Goal: Task Accomplishment & Management: Use online tool/utility

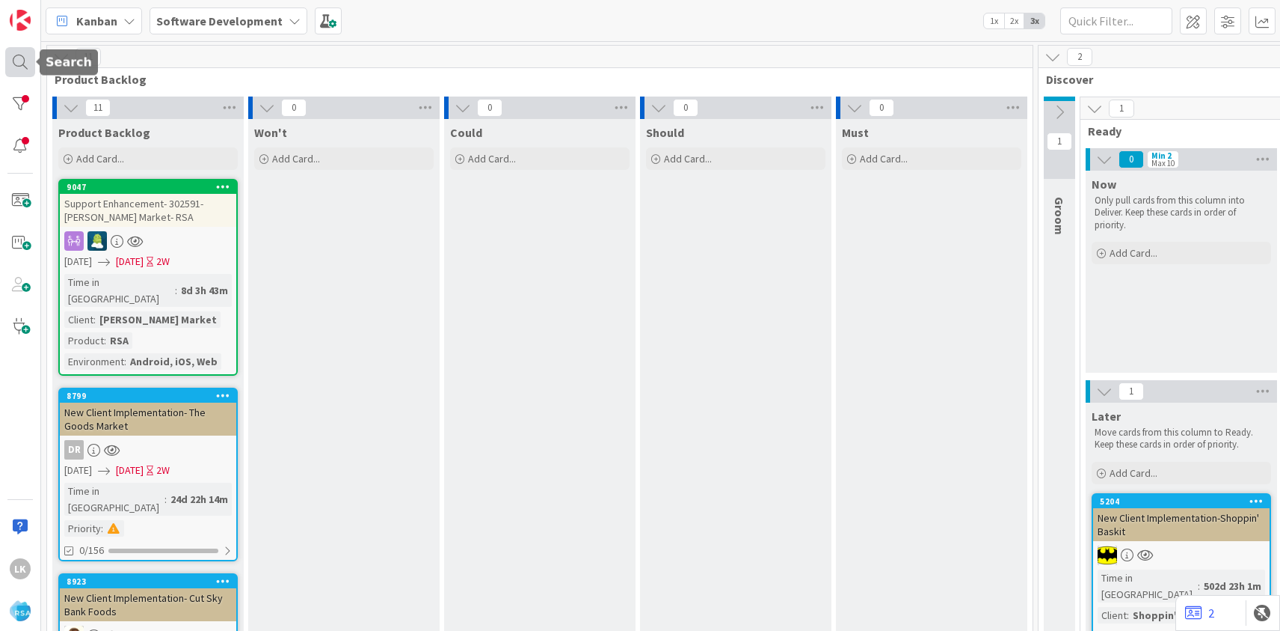
click at [19, 62] on div at bounding box center [20, 62] width 30 height 30
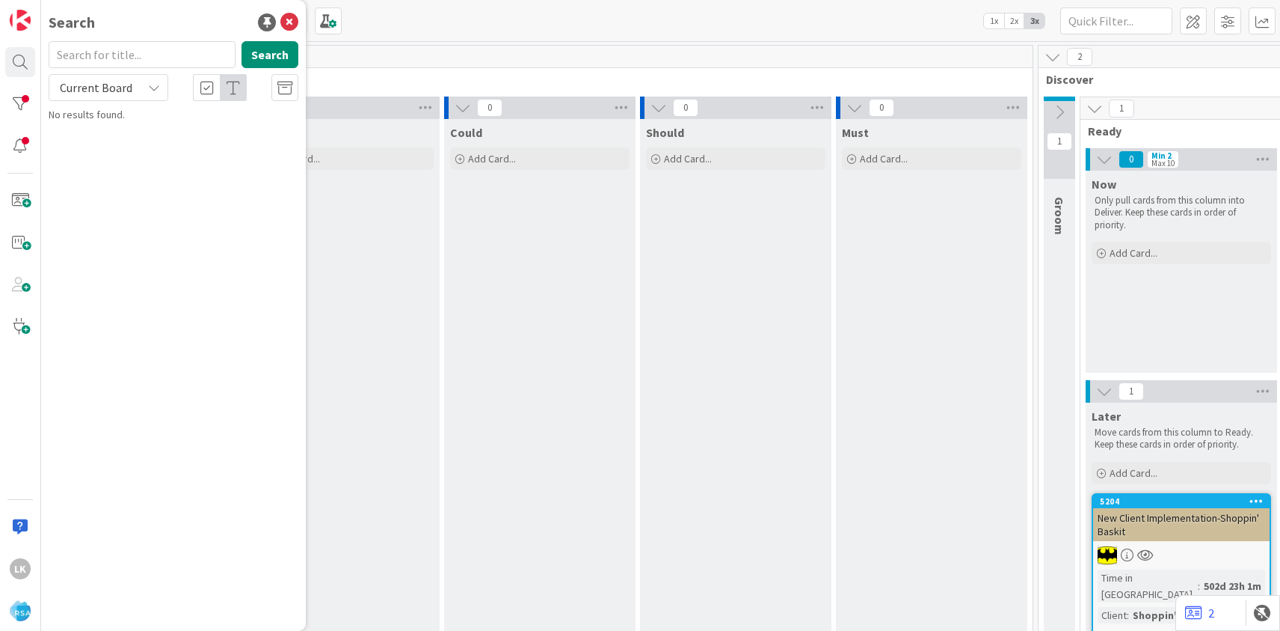
click at [99, 56] on input "text" at bounding box center [142, 54] width 187 height 27
type input "[PERSON_NAME] Food Gaint"
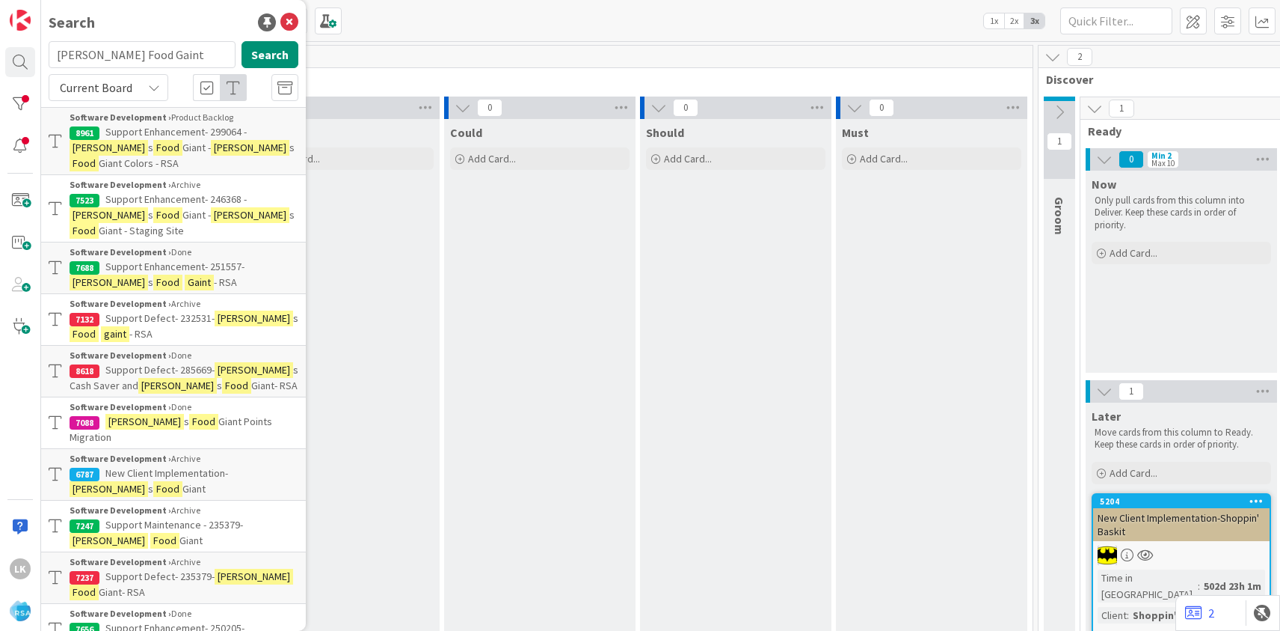
click at [162, 466] on span "New Client Implementation-" at bounding box center [166, 472] width 123 height 13
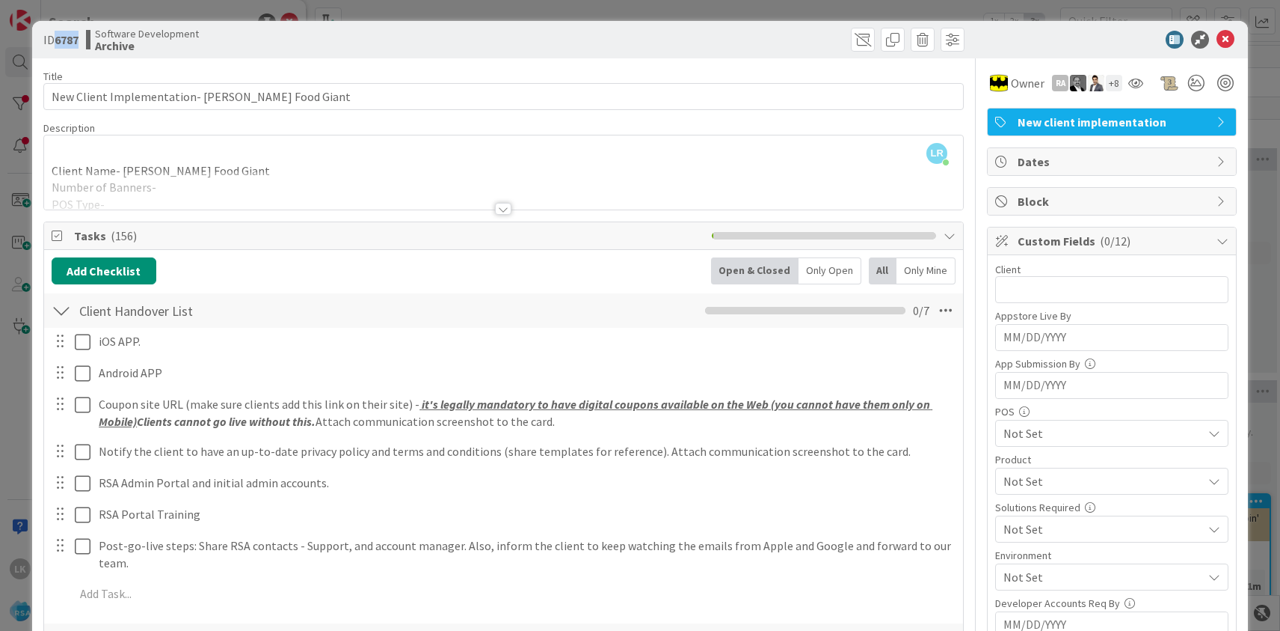
drag, startPoint x: 57, startPoint y: 40, endPoint x: 81, endPoint y: 42, distance: 24.0
click at [79, 42] on b "6787" at bounding box center [67, 39] width 24 height 15
copy b "6787"
click at [504, 209] on div at bounding box center [503, 209] width 16 height 12
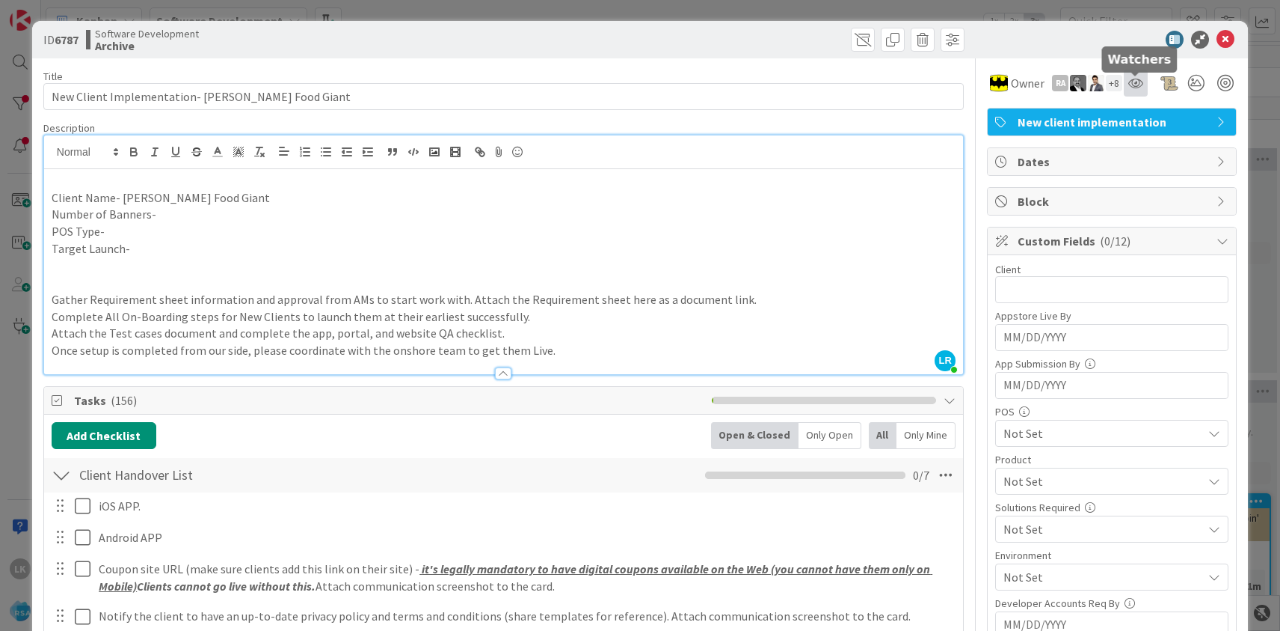
click at [1136, 82] on icon at bounding box center [1136, 83] width 15 height 12
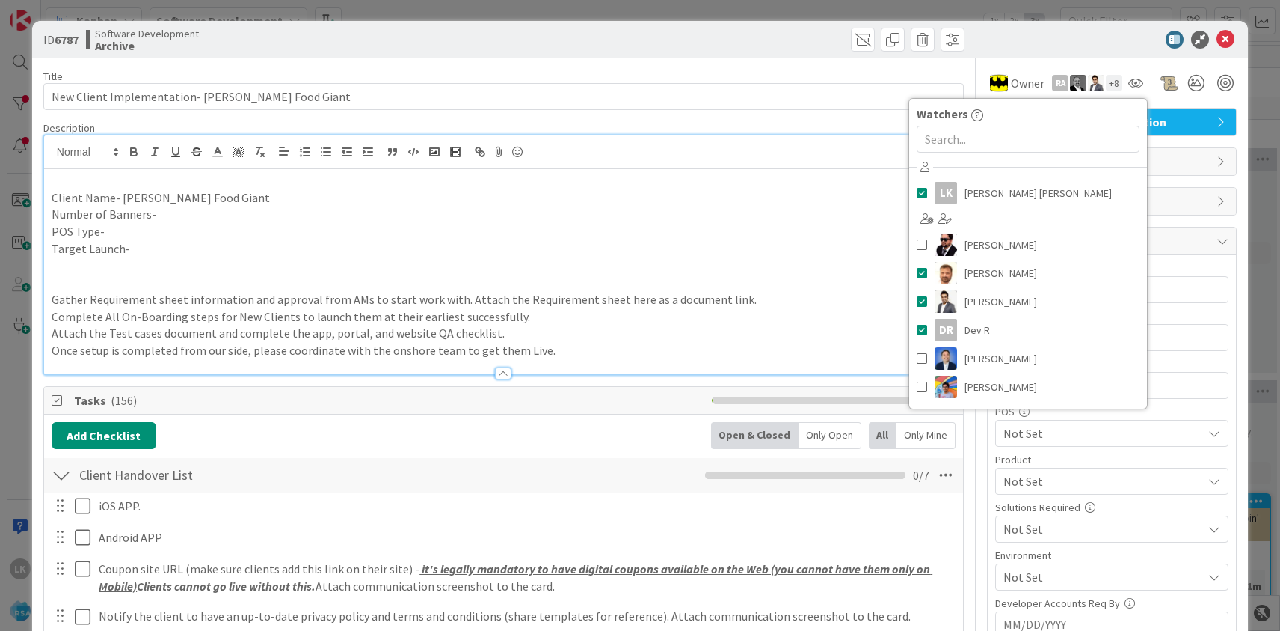
click at [688, 254] on p "Target Launch-" at bounding box center [504, 248] width 904 height 17
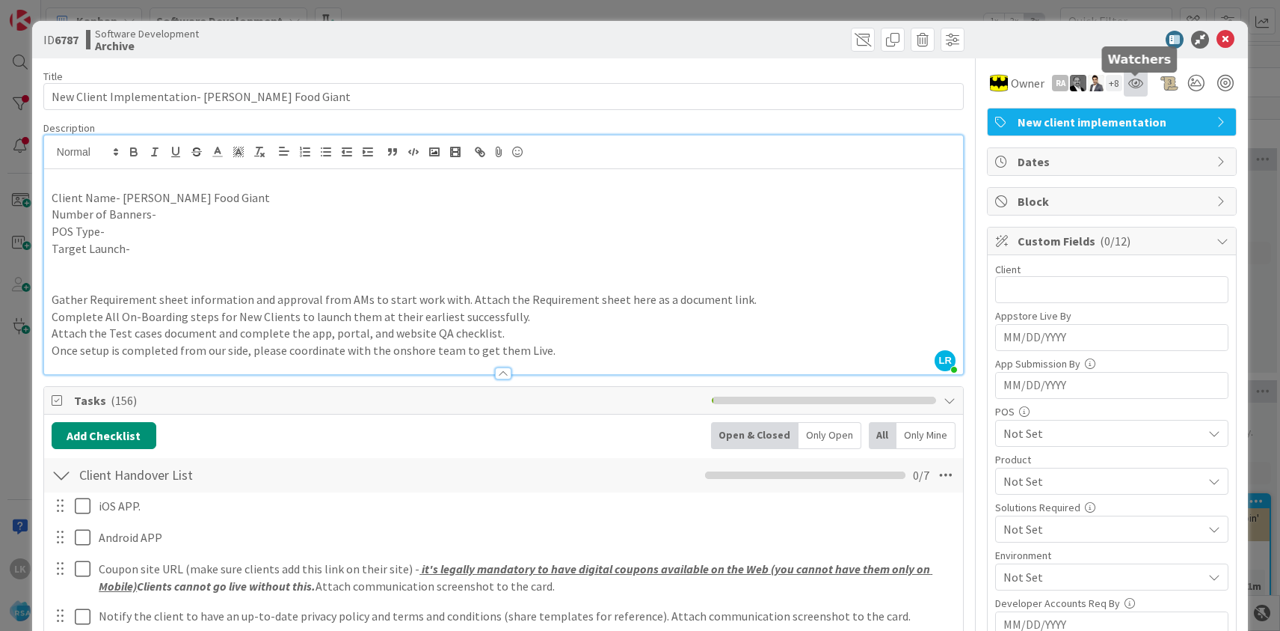
click at [1135, 79] on icon at bounding box center [1136, 83] width 15 height 12
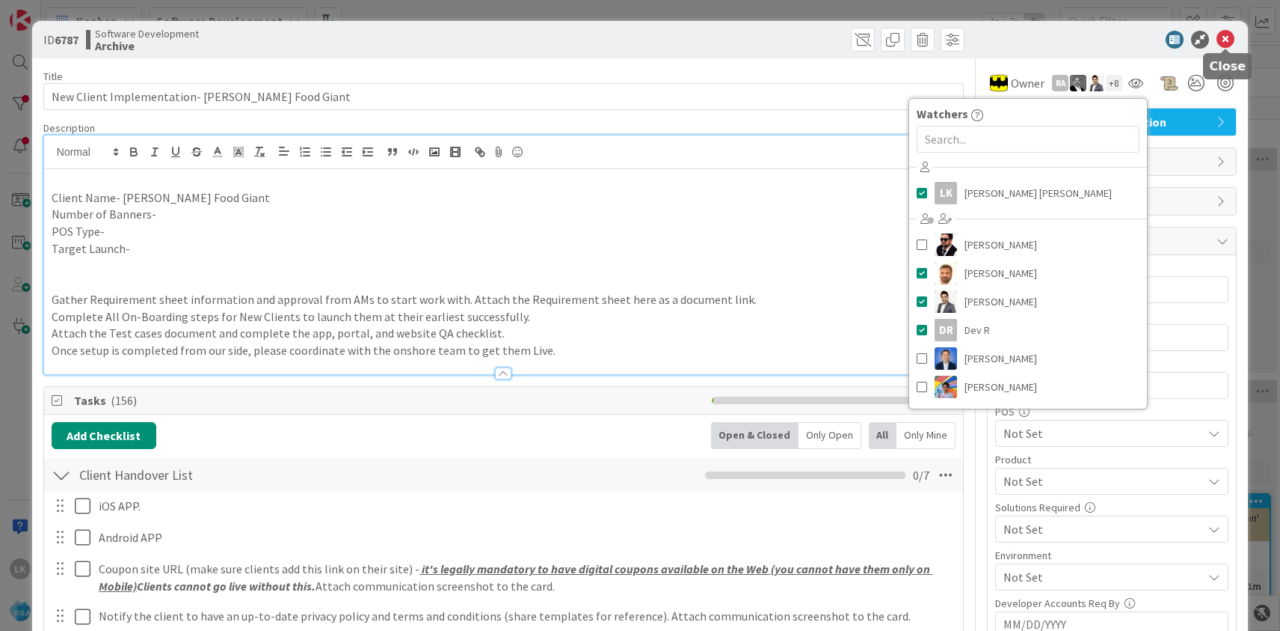
click at [1227, 43] on icon at bounding box center [1226, 40] width 18 height 18
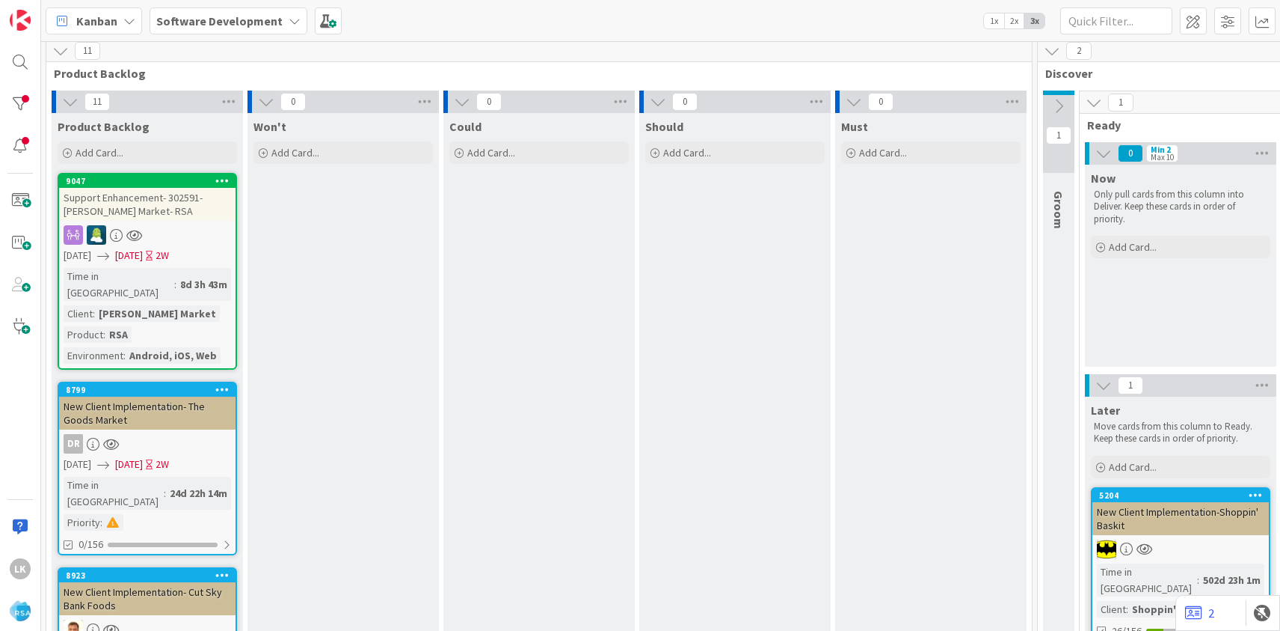
scroll to position [2, 1]
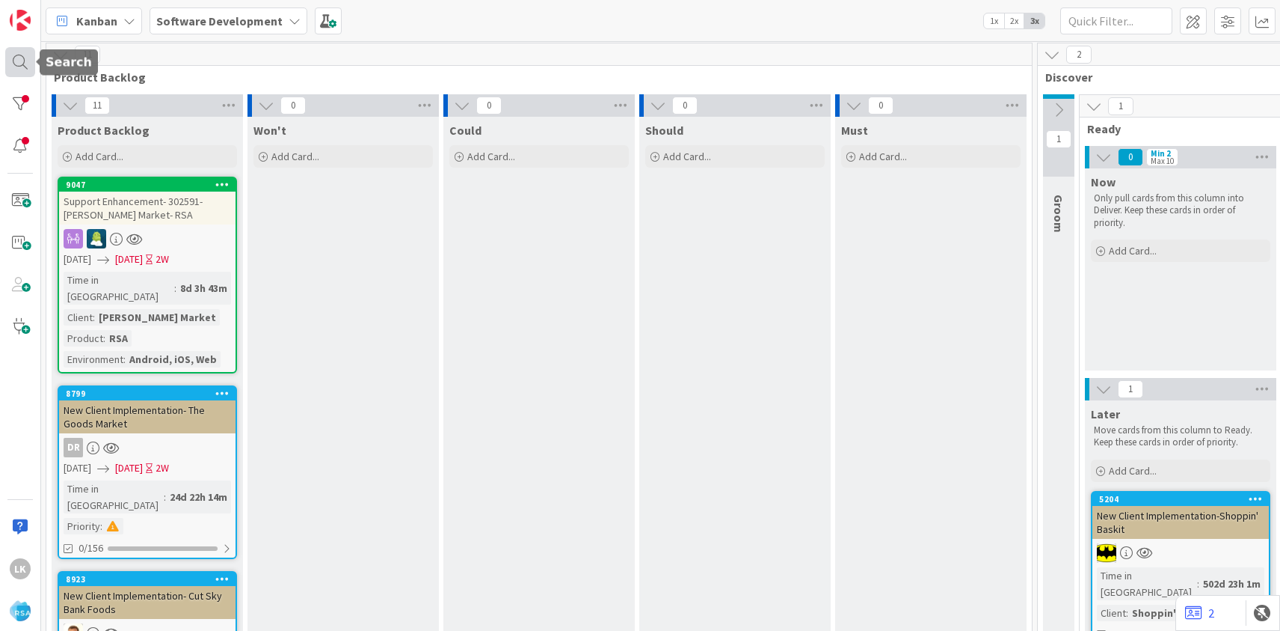
click at [16, 59] on div at bounding box center [20, 62] width 30 height 30
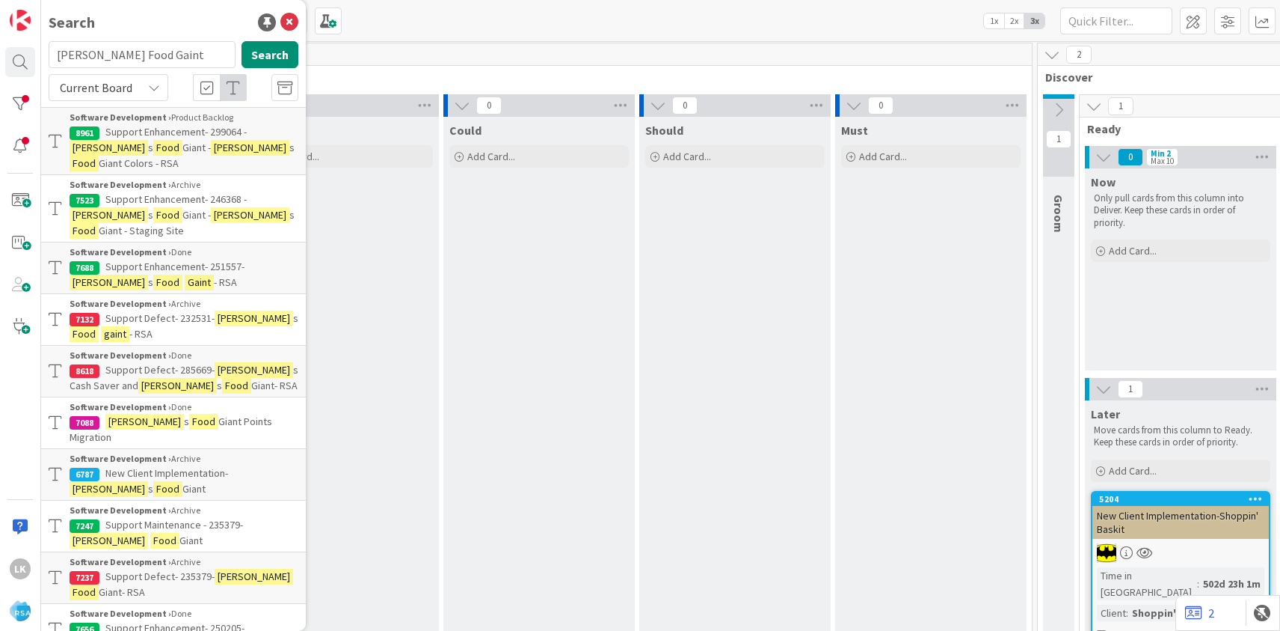
click at [188, 132] on span "Support Enhancement- 299064 -" at bounding box center [175, 131] width 141 height 13
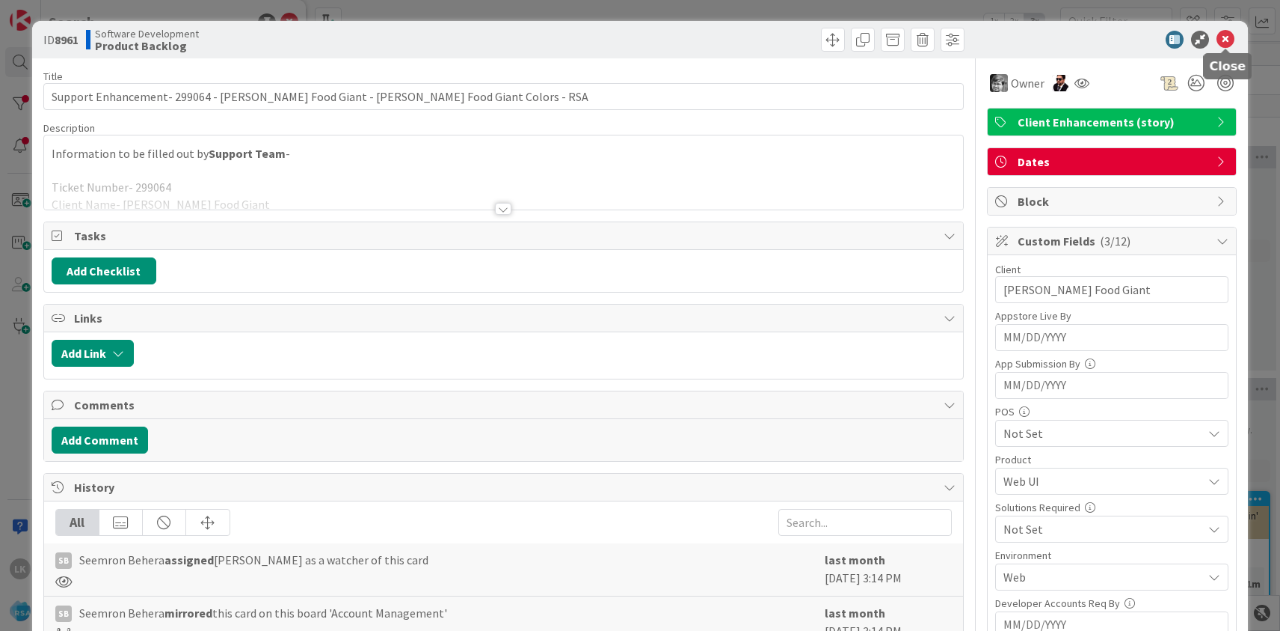
click at [1225, 40] on icon at bounding box center [1226, 40] width 18 height 18
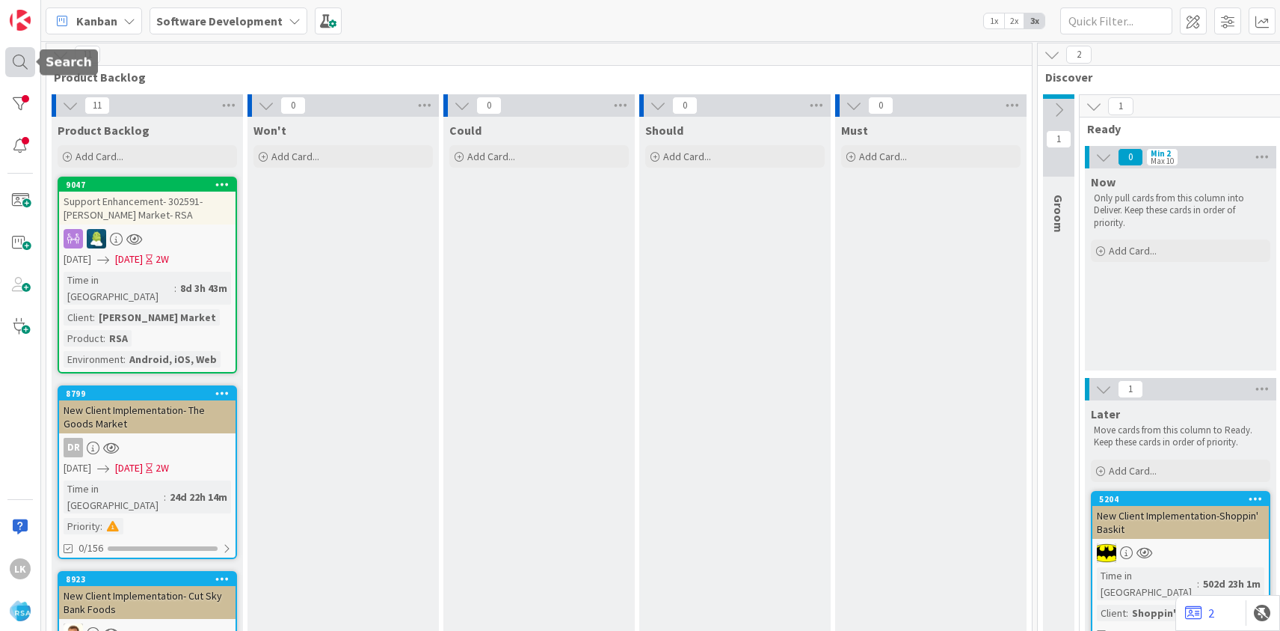
click at [22, 67] on div at bounding box center [20, 62] width 30 height 30
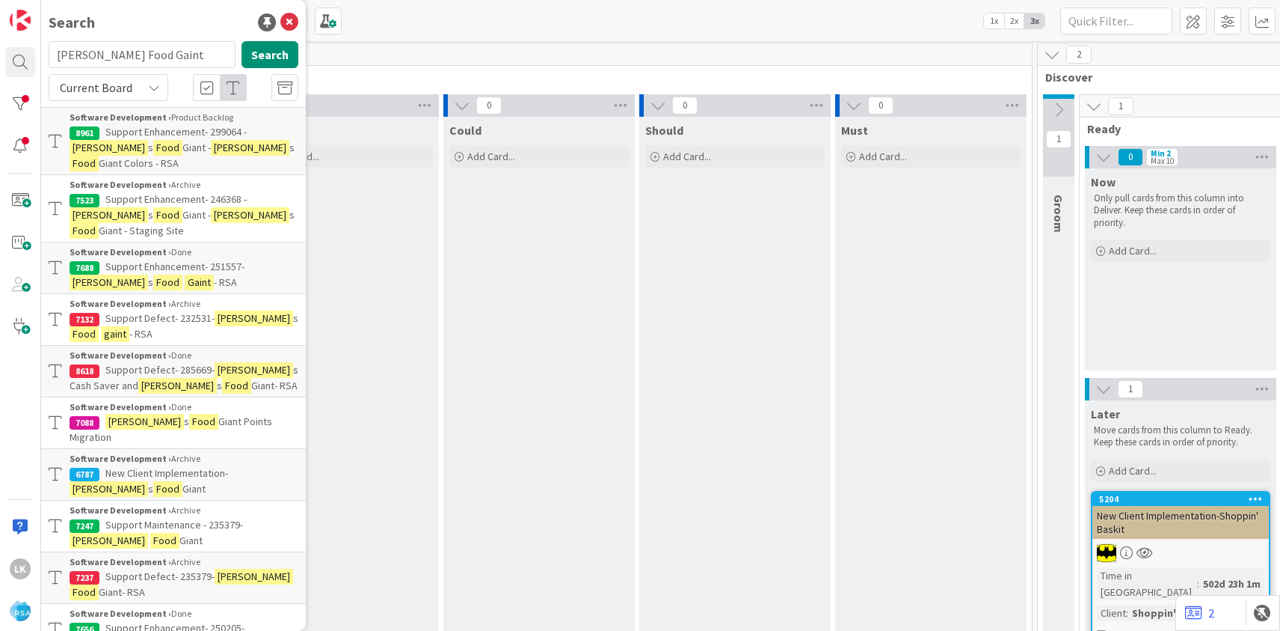
scroll to position [22, 0]
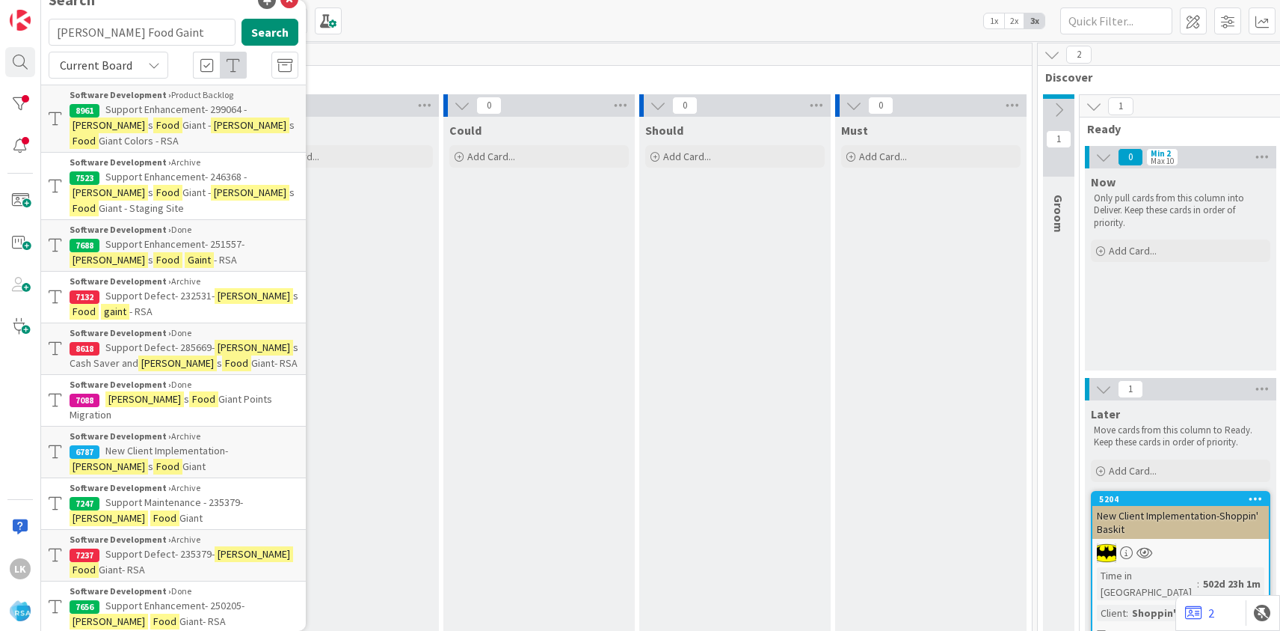
click at [133, 340] on span "Support Defect- 285669-" at bounding box center [159, 346] width 109 height 13
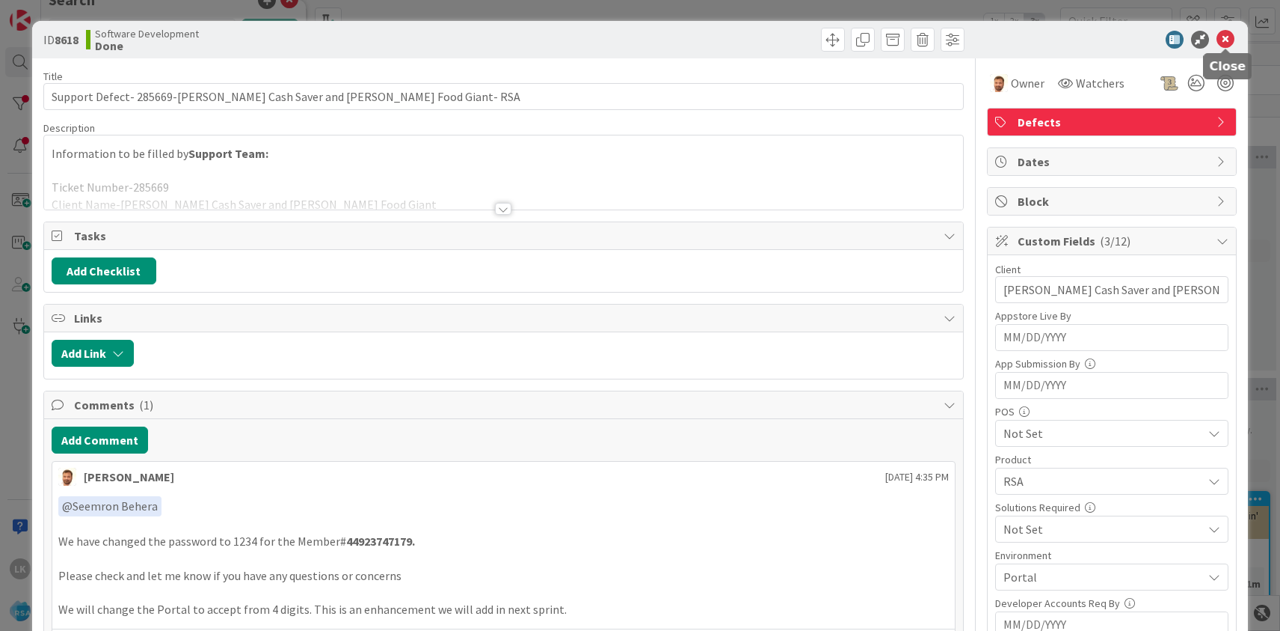
click at [1229, 40] on icon at bounding box center [1226, 40] width 18 height 18
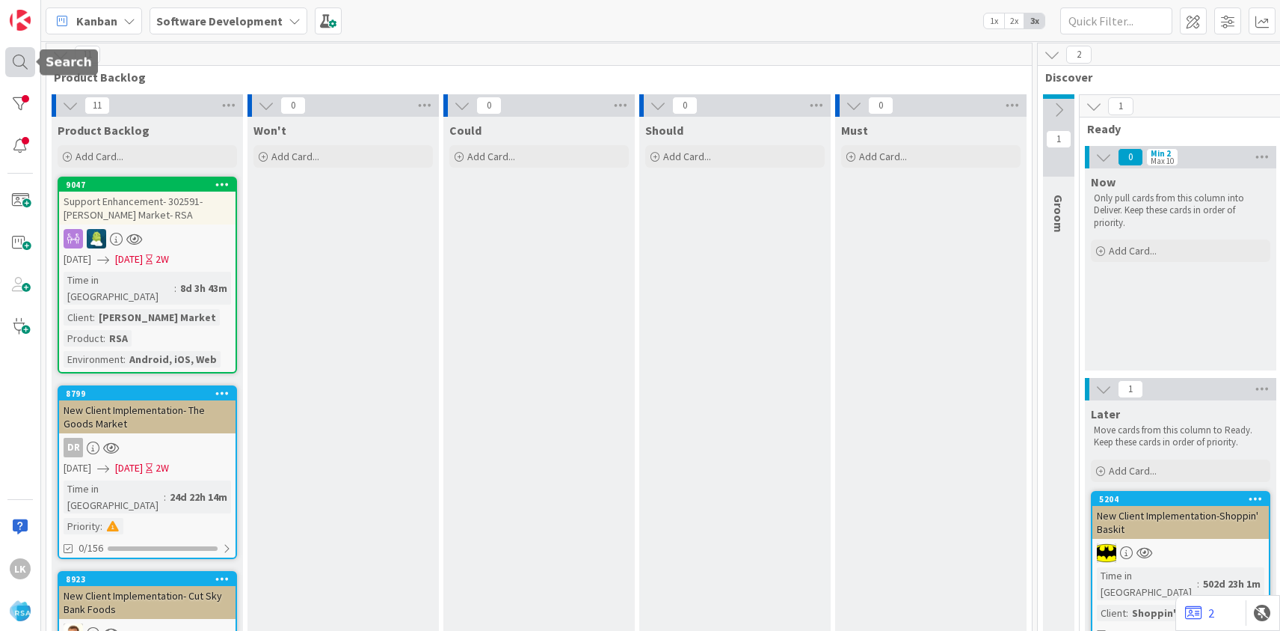
click at [16, 67] on div at bounding box center [20, 62] width 30 height 30
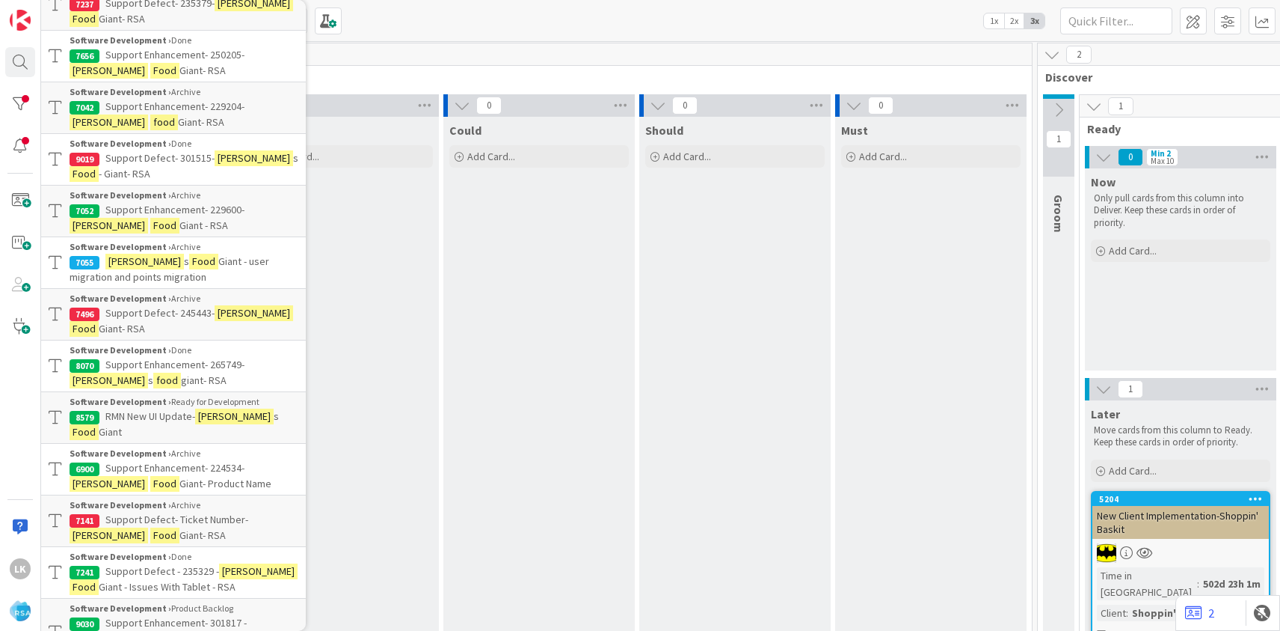
scroll to position [593, 0]
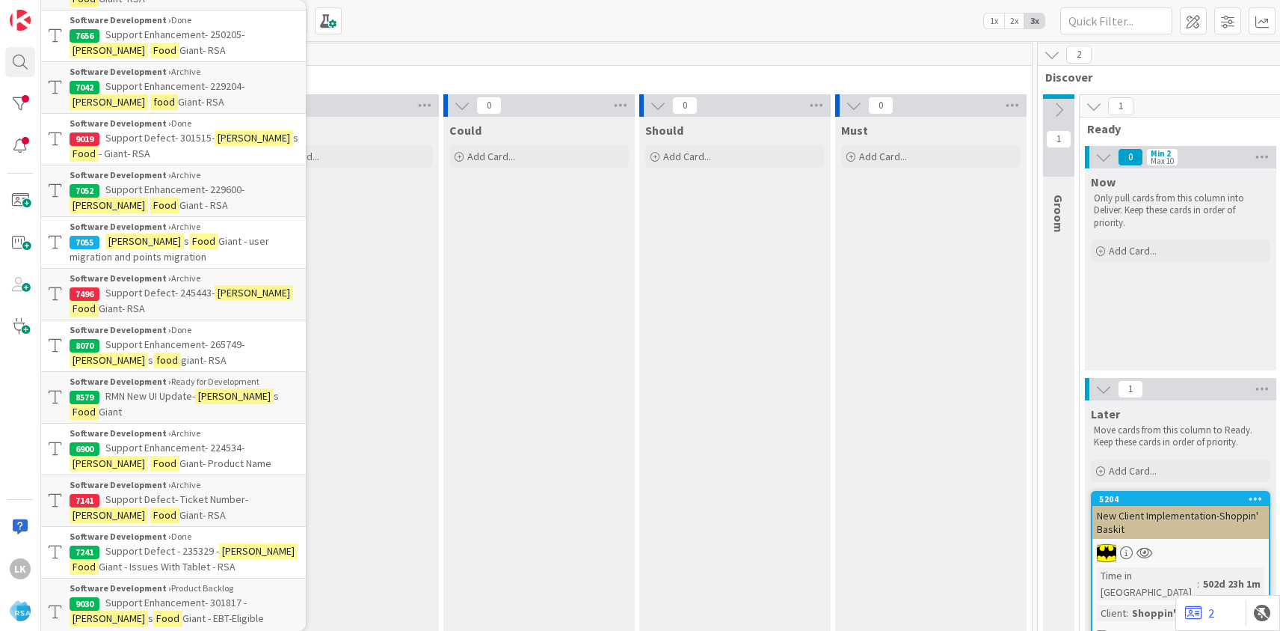
click at [174, 389] on span "RMN New UI Update-" at bounding box center [150, 395] width 90 height 13
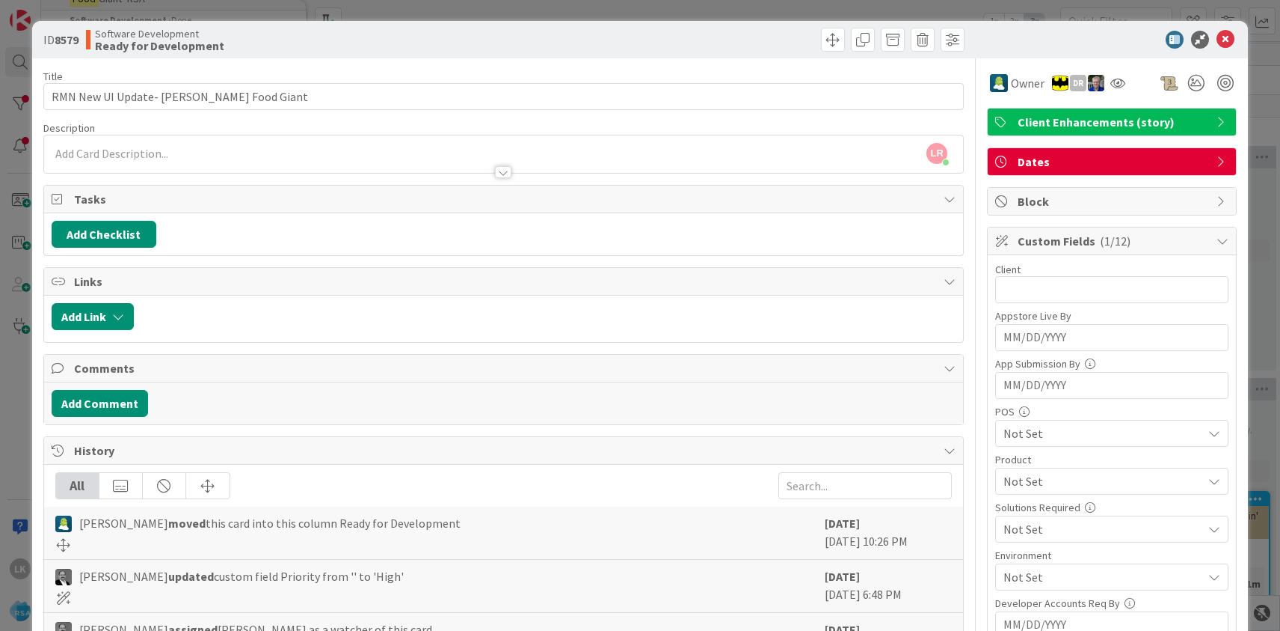
click at [73, 37] on b "8579" at bounding box center [67, 39] width 24 height 15
copy b "8579"
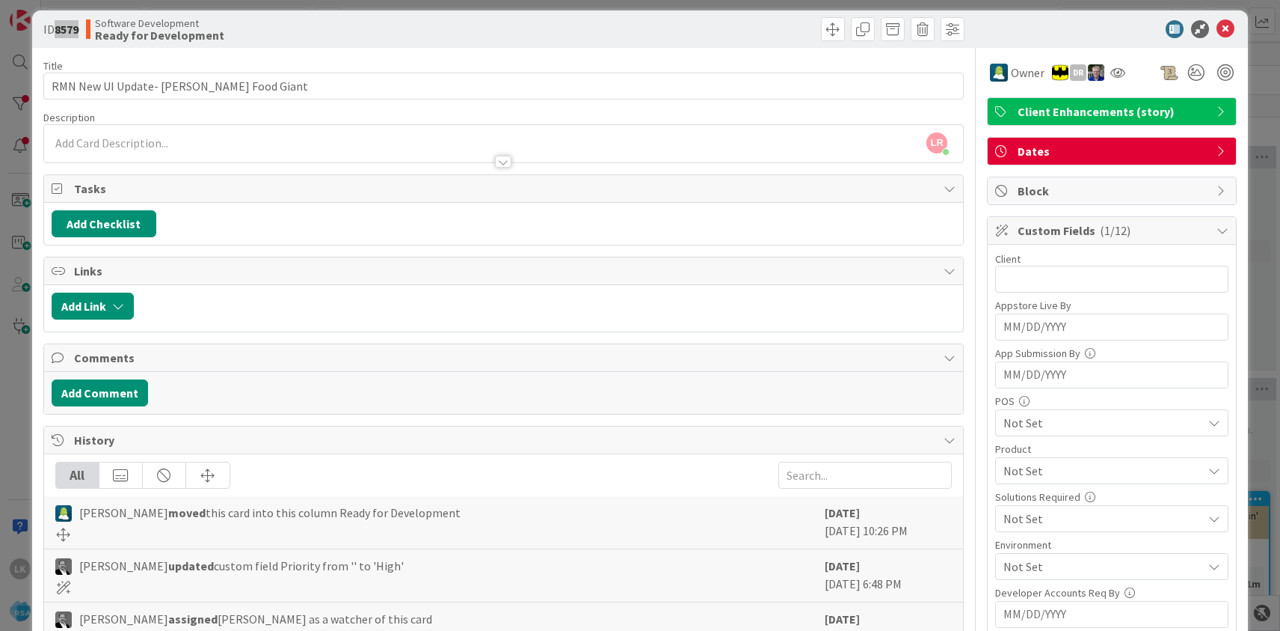
scroll to position [4, 0]
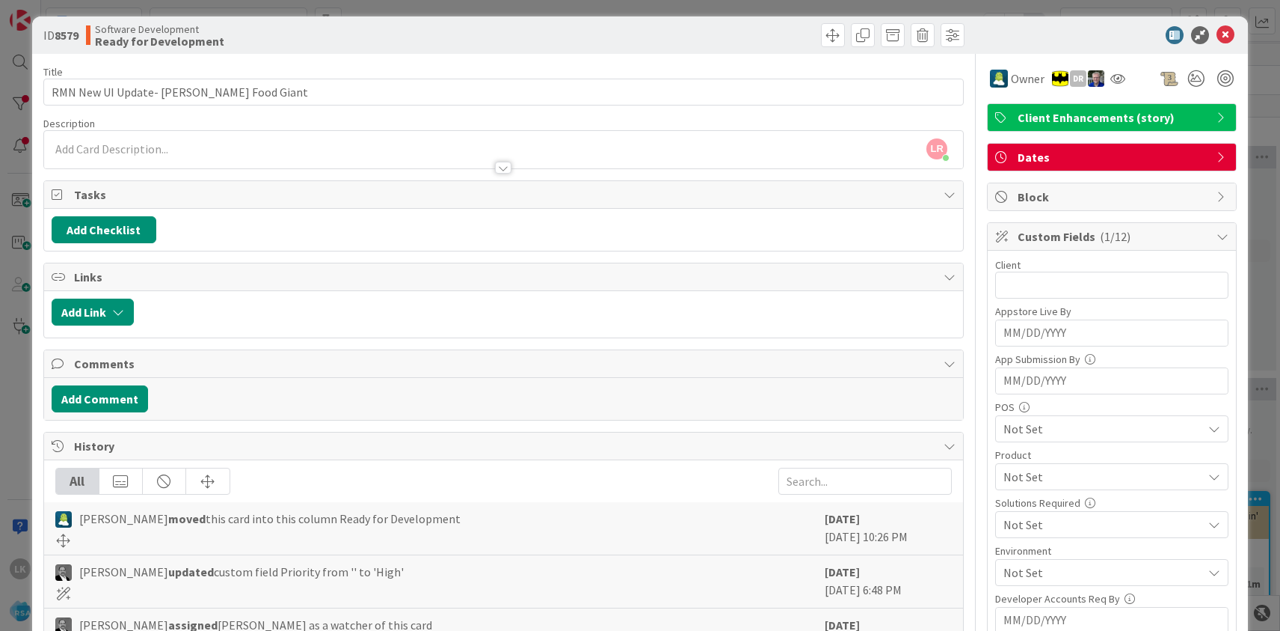
click at [502, 170] on div at bounding box center [503, 168] width 16 height 12
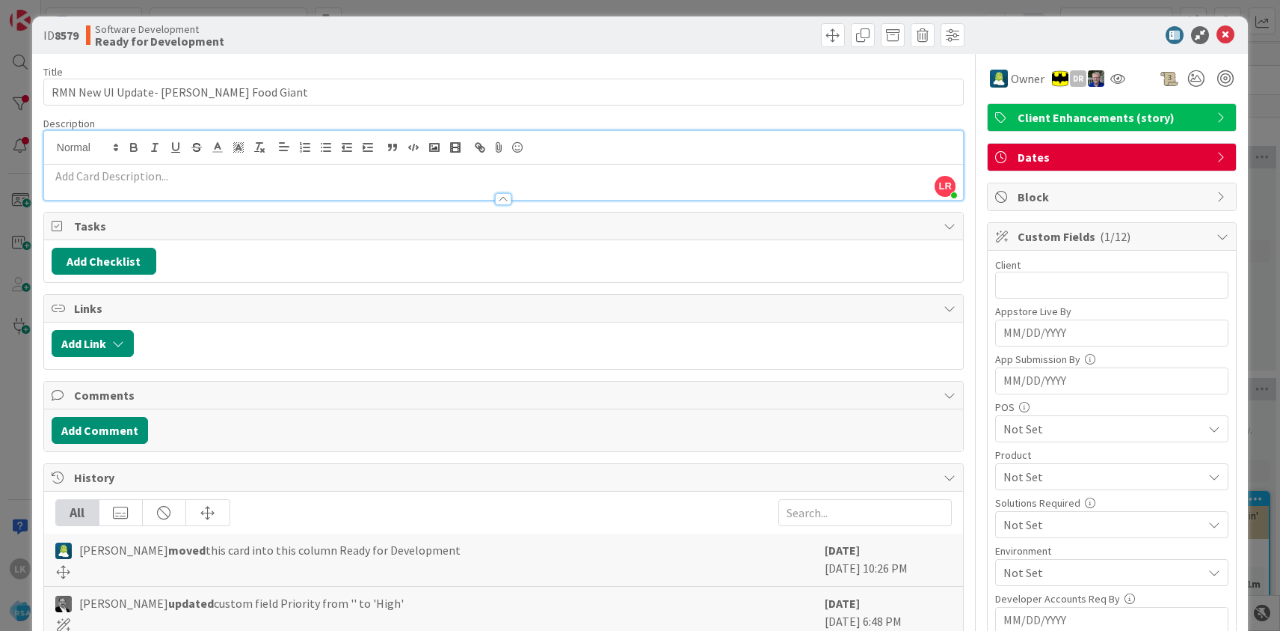
scroll to position [0, 0]
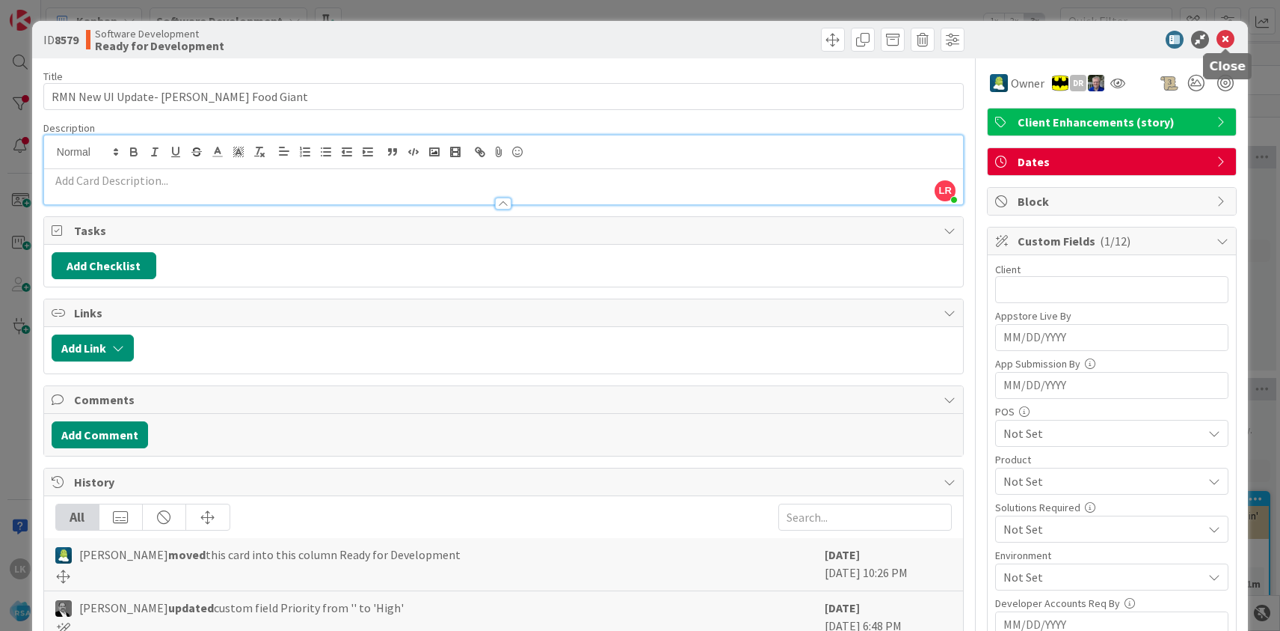
click at [1230, 35] on icon at bounding box center [1226, 40] width 18 height 18
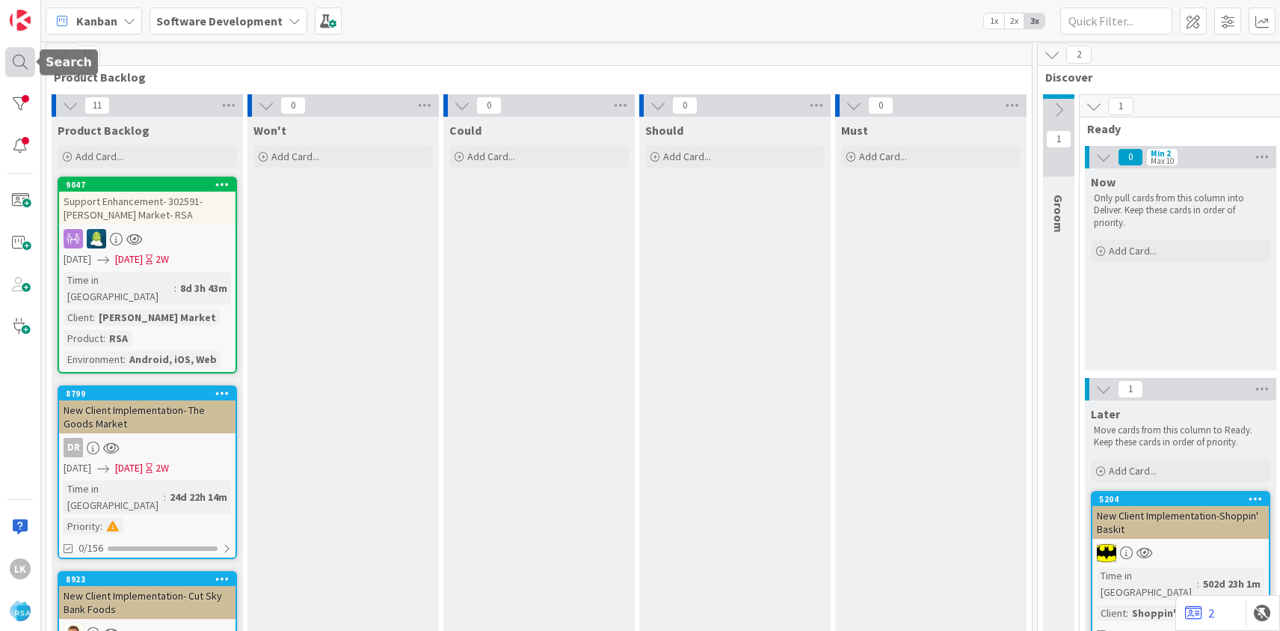
click at [22, 64] on div at bounding box center [20, 62] width 30 height 30
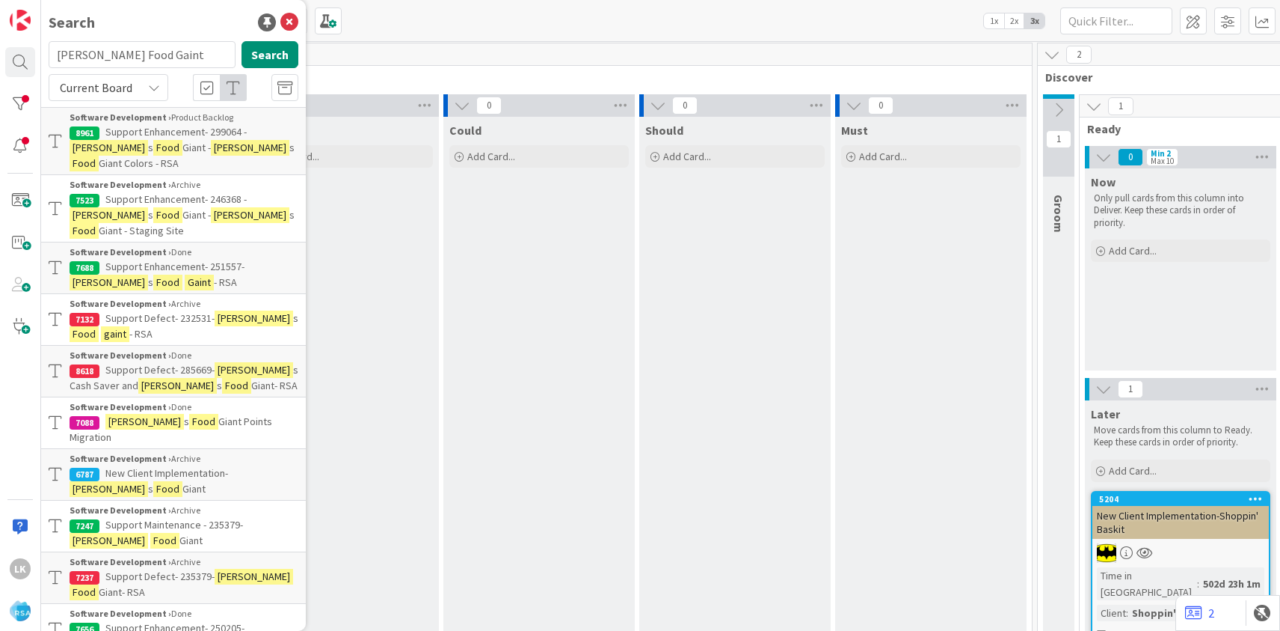
drag, startPoint x: 165, startPoint y: 54, endPoint x: 53, endPoint y: 50, distance: 111.5
click at [53, 50] on input "[PERSON_NAME] Food Gaint" at bounding box center [142, 54] width 187 height 27
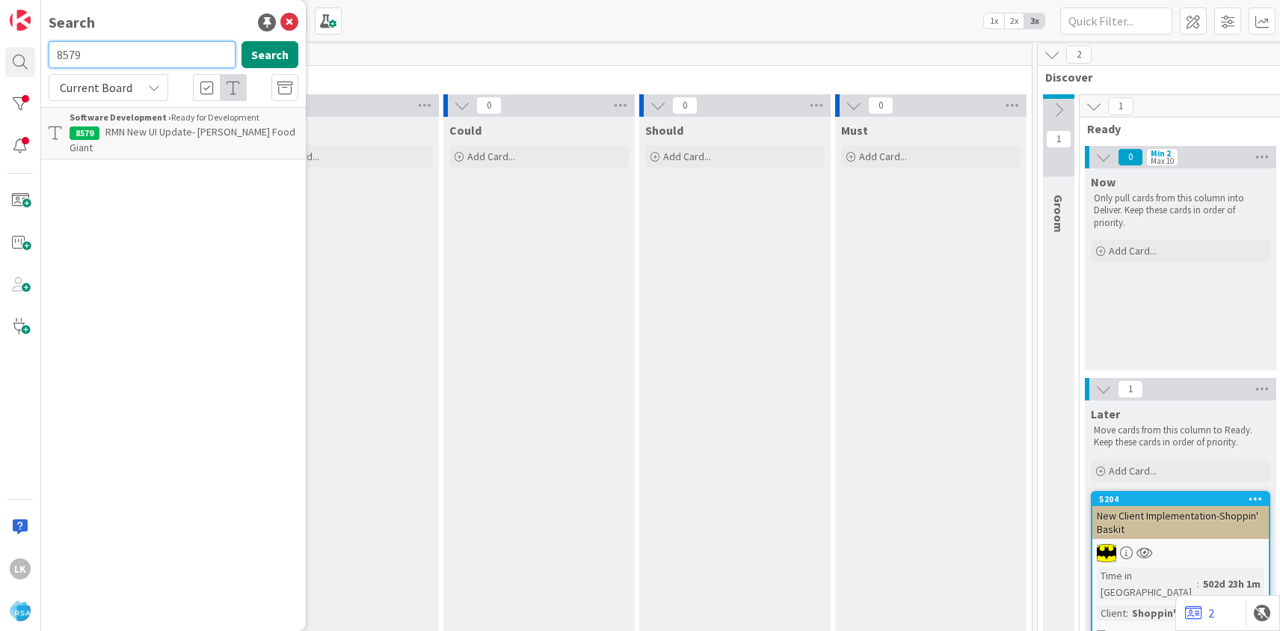
click at [100, 57] on input "8579" at bounding box center [142, 54] width 187 height 27
paste input "791"
type input "8791"
click at [111, 141] on p "New Client Implementation- [PERSON_NAME] Markets" at bounding box center [184, 139] width 229 height 31
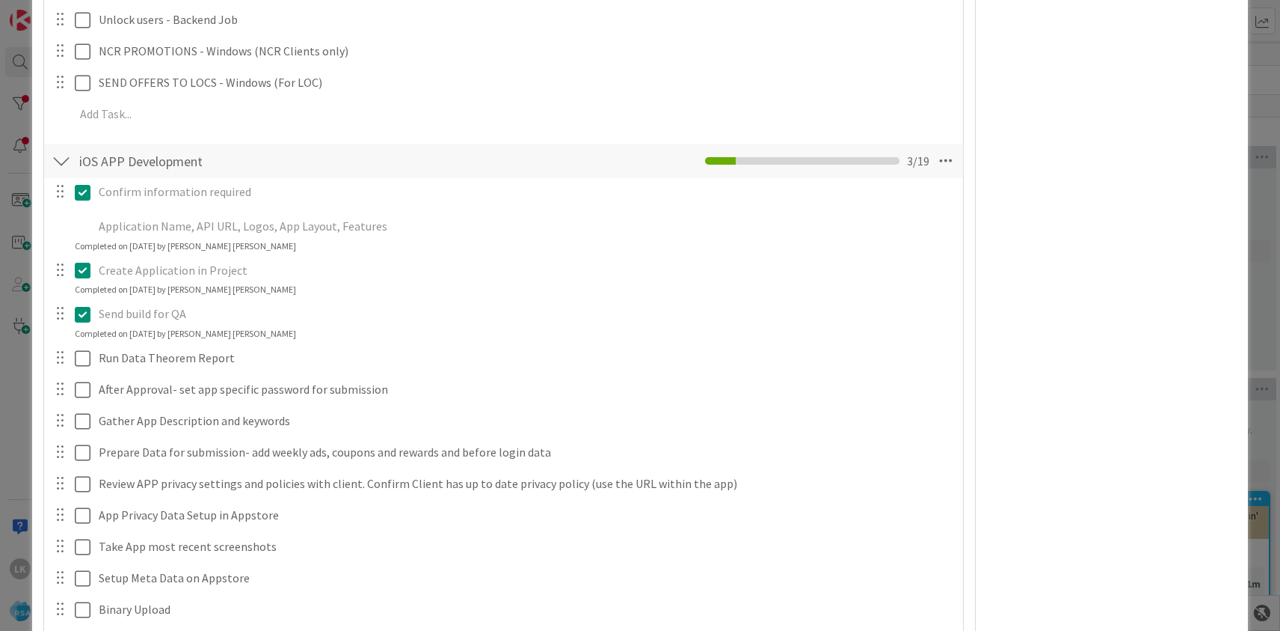
scroll to position [2940, 0]
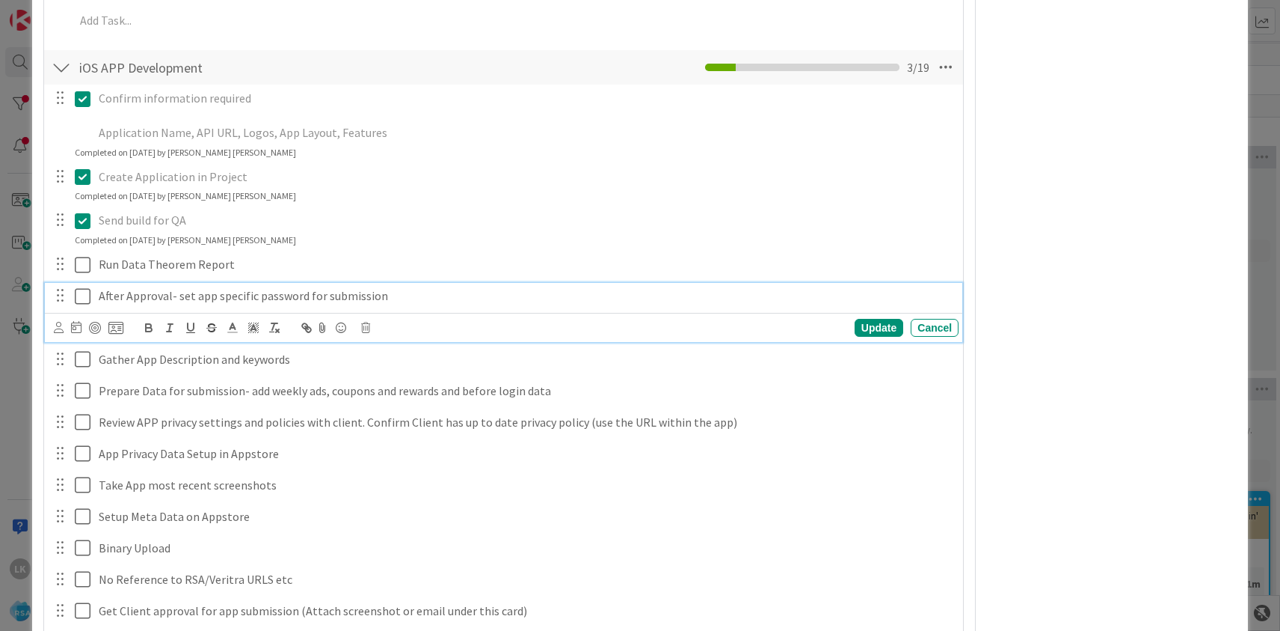
click at [85, 287] on icon at bounding box center [86, 296] width 22 height 18
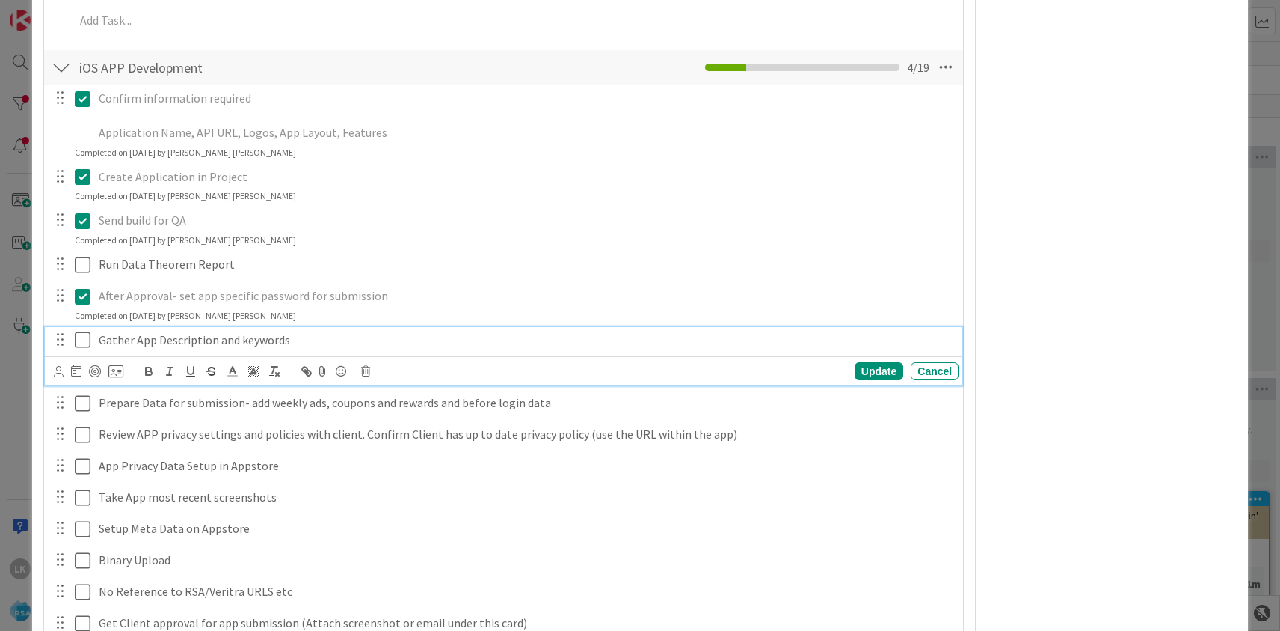
click at [83, 331] on icon at bounding box center [86, 340] width 22 height 18
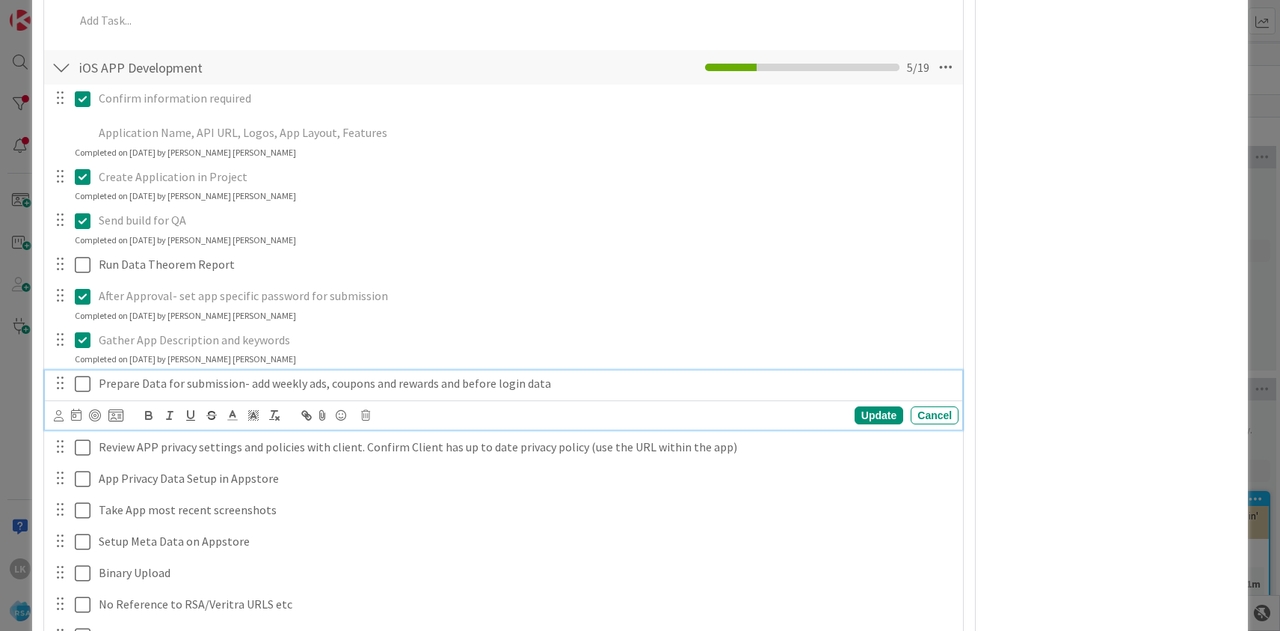
click at [82, 375] on icon at bounding box center [86, 384] width 22 height 18
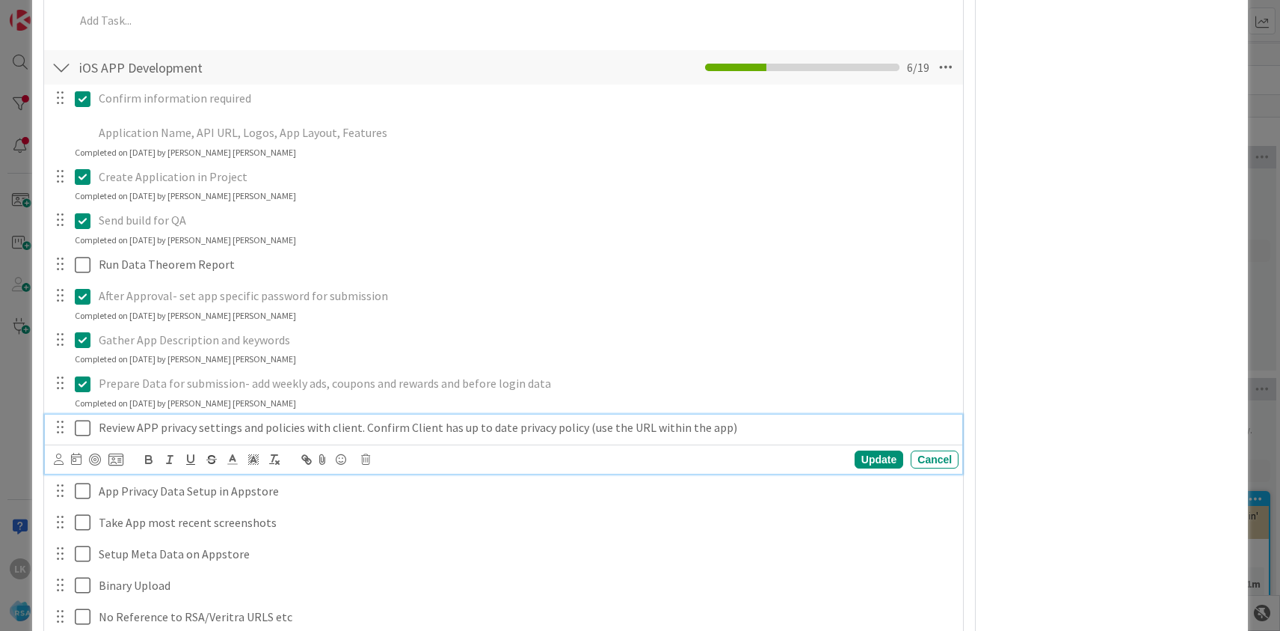
click at [81, 419] on icon at bounding box center [86, 428] width 22 height 18
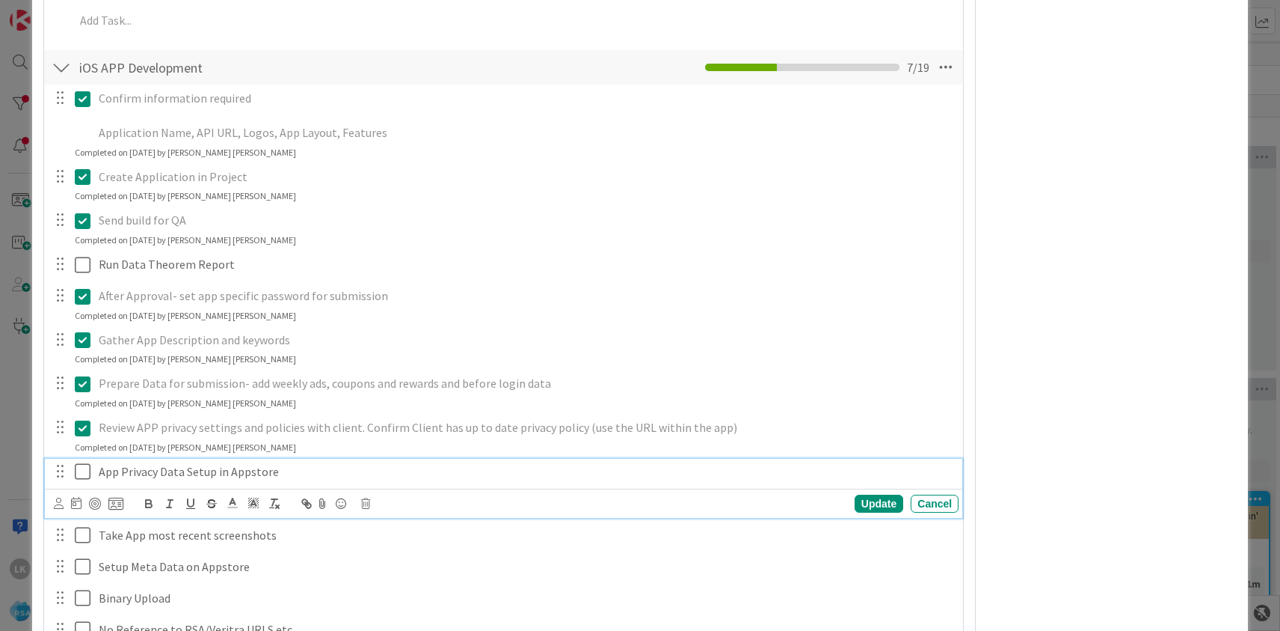
click at [80, 462] on icon at bounding box center [86, 471] width 22 height 18
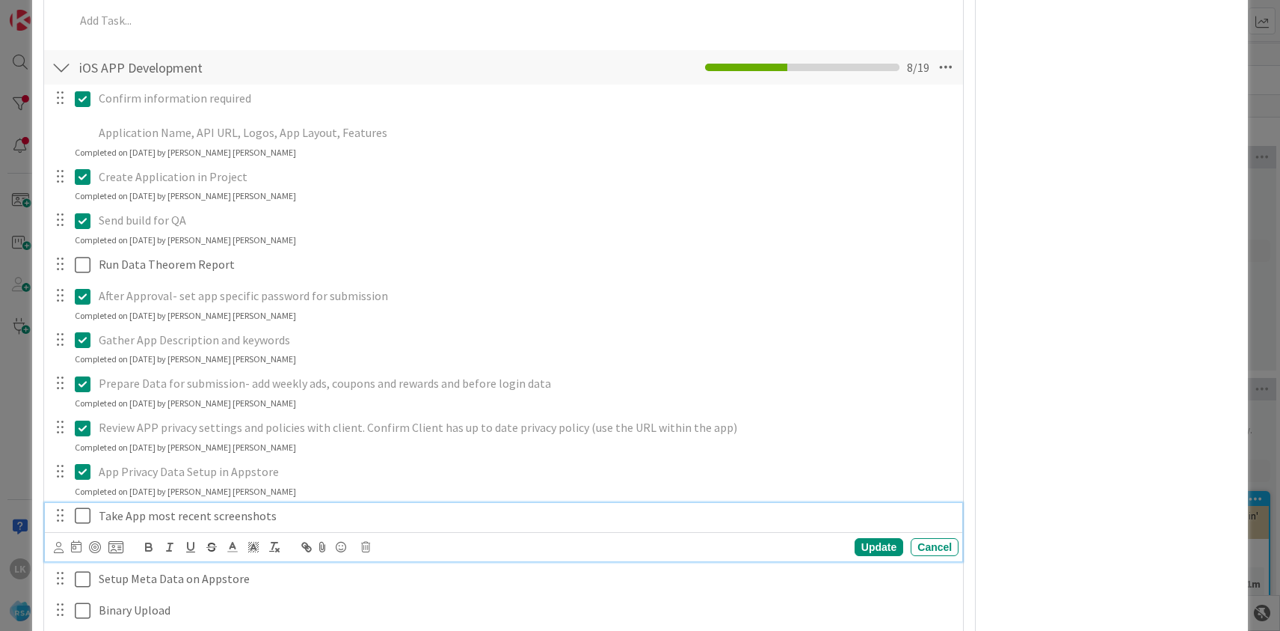
click at [80, 506] on icon at bounding box center [86, 515] width 22 height 18
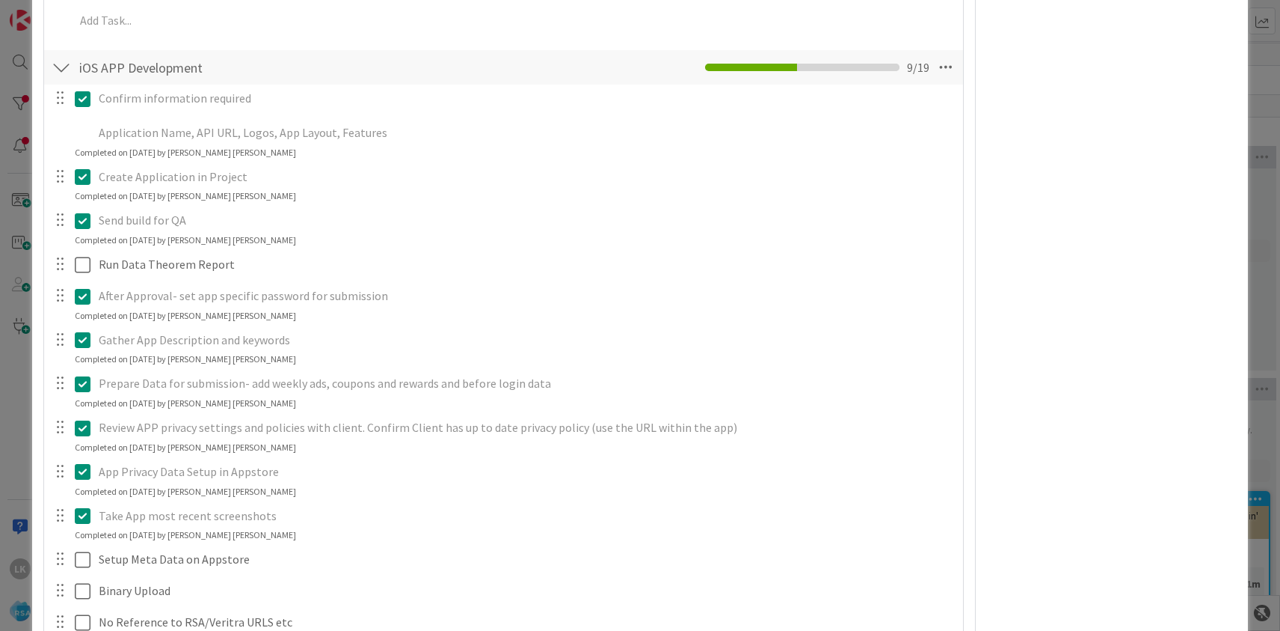
scroll to position [3011, 0]
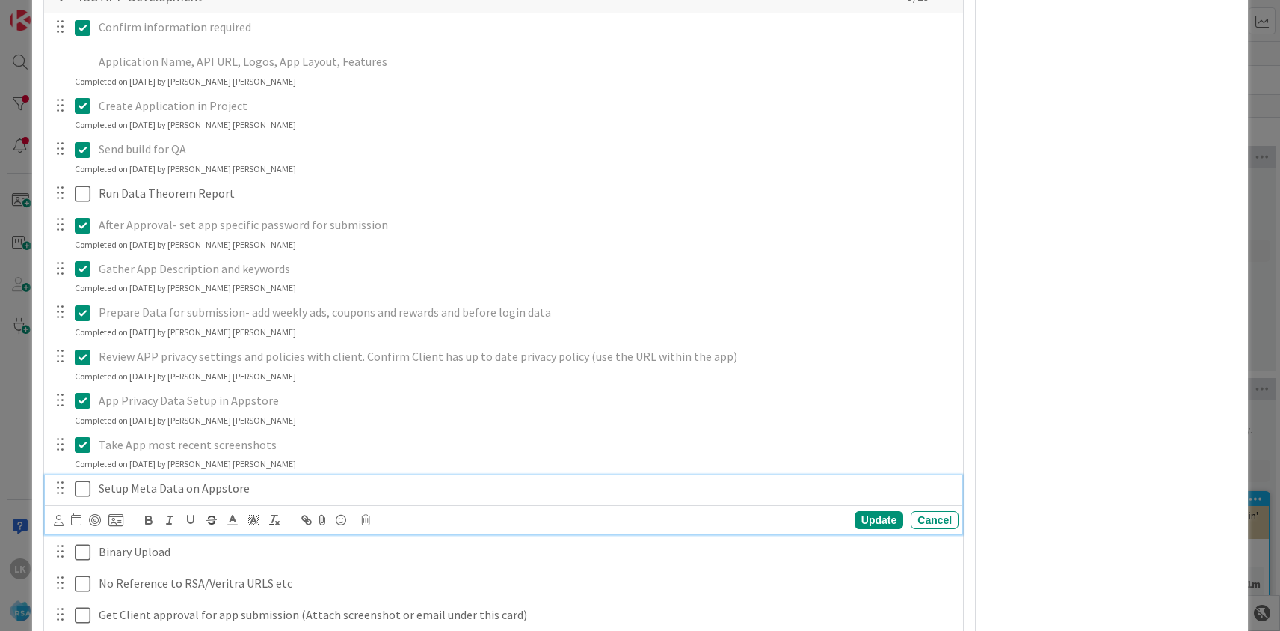
click at [82, 479] on icon at bounding box center [86, 488] width 22 height 18
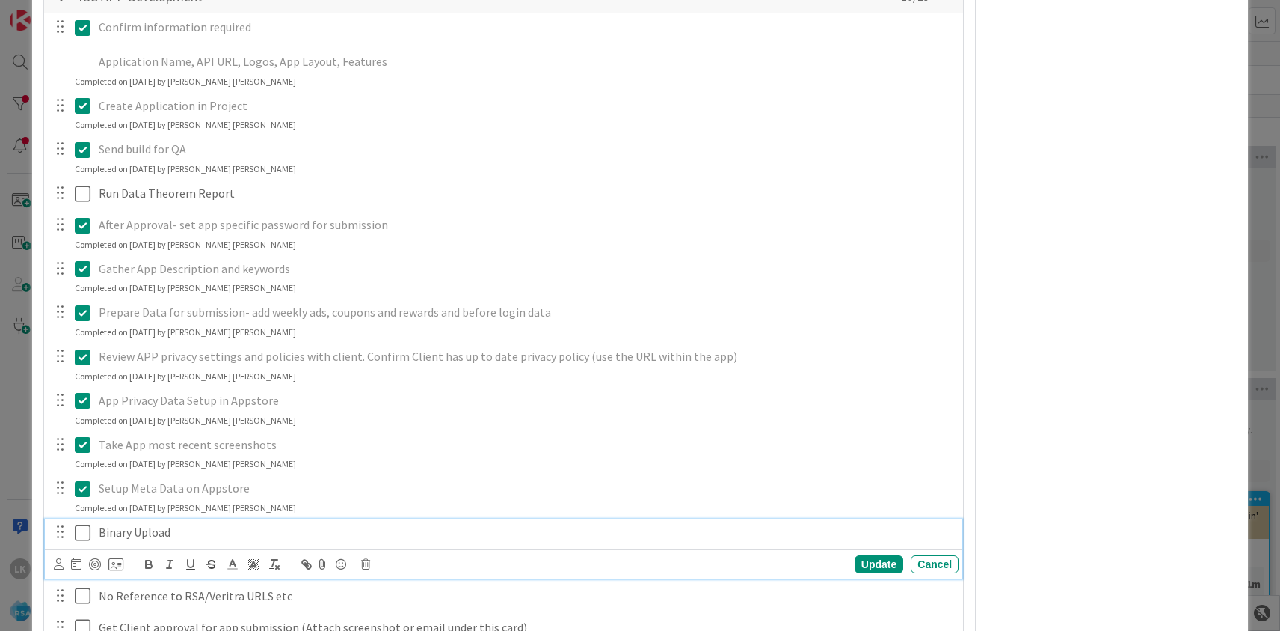
click at [81, 524] on icon at bounding box center [86, 533] width 22 height 18
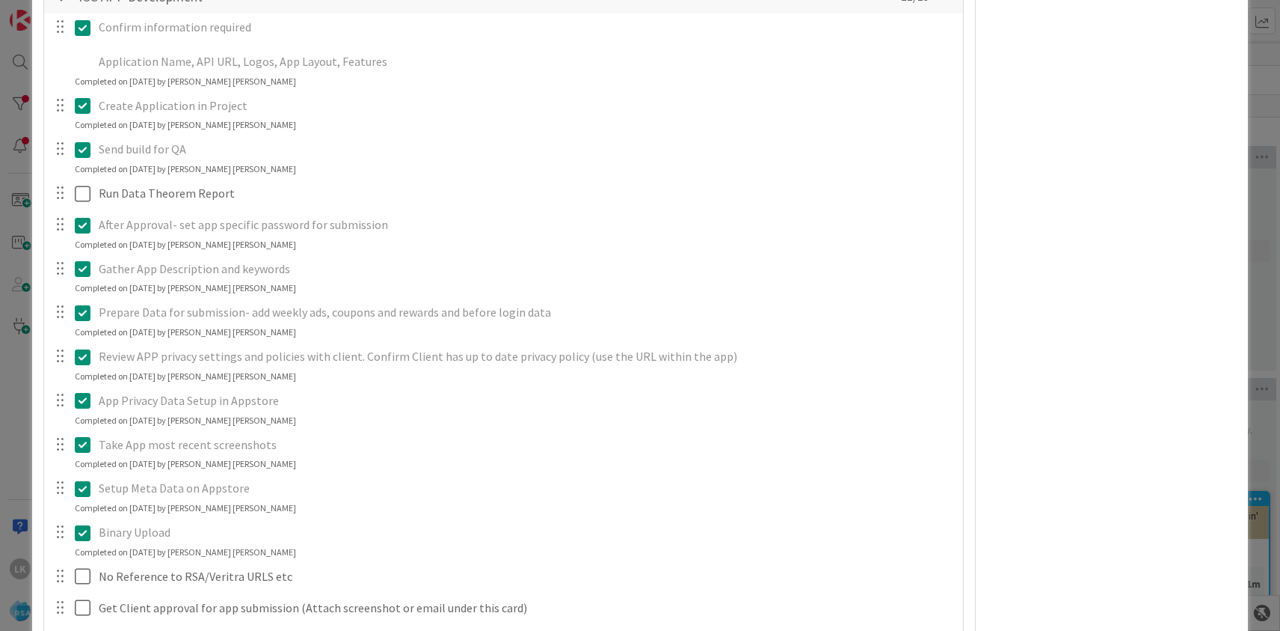
scroll to position [3075, 0]
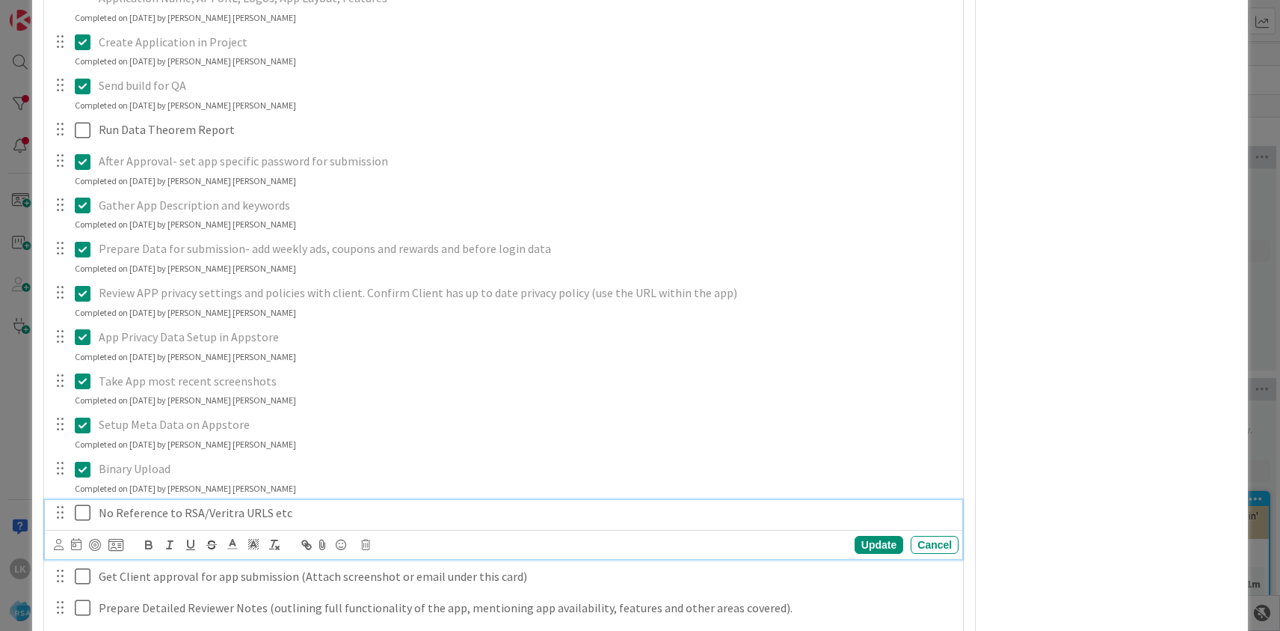
click at [80, 503] on icon at bounding box center [86, 512] width 22 height 18
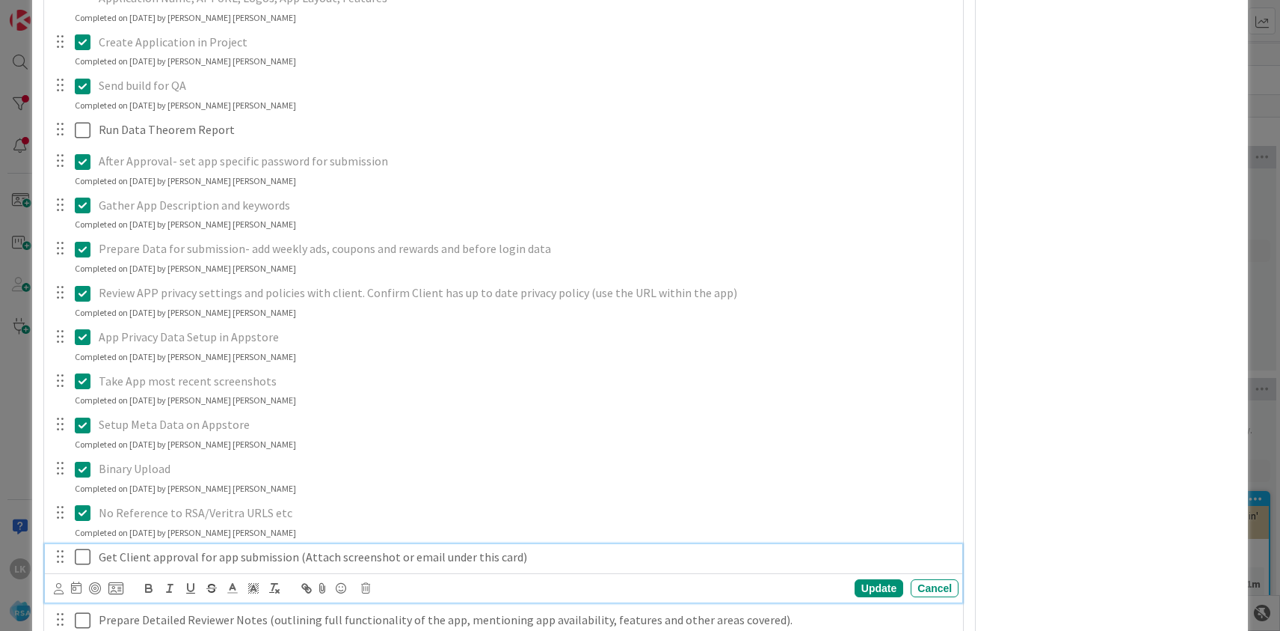
click at [82, 547] on icon at bounding box center [86, 556] width 22 height 18
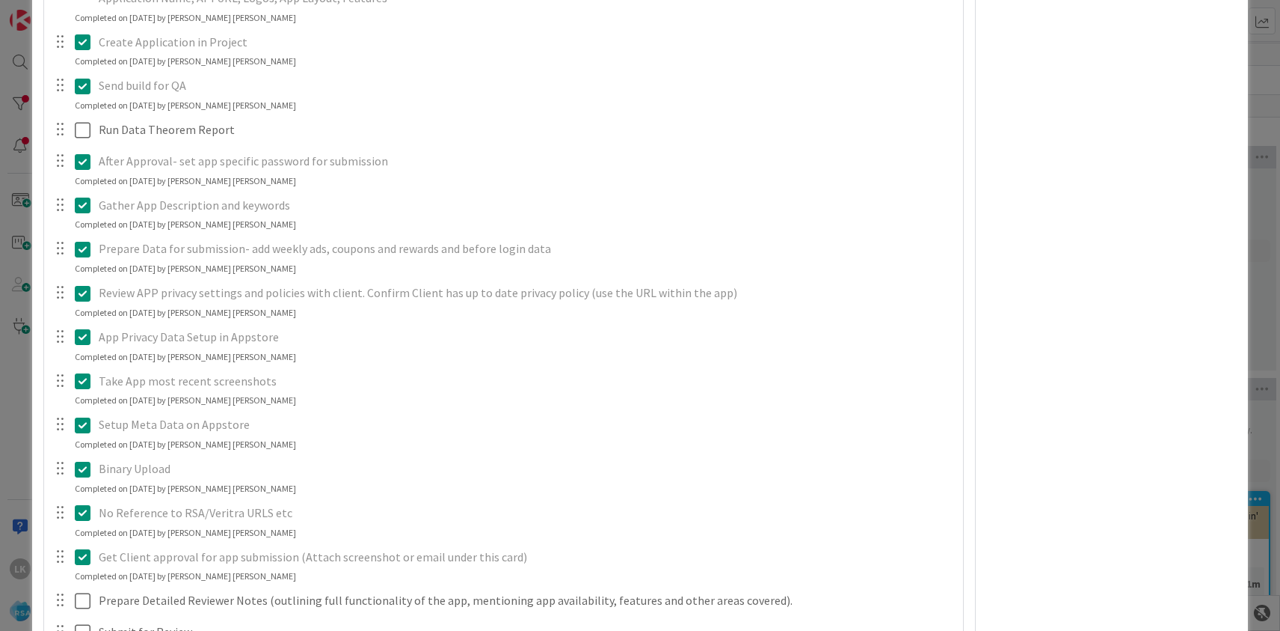
scroll to position [3185, 0]
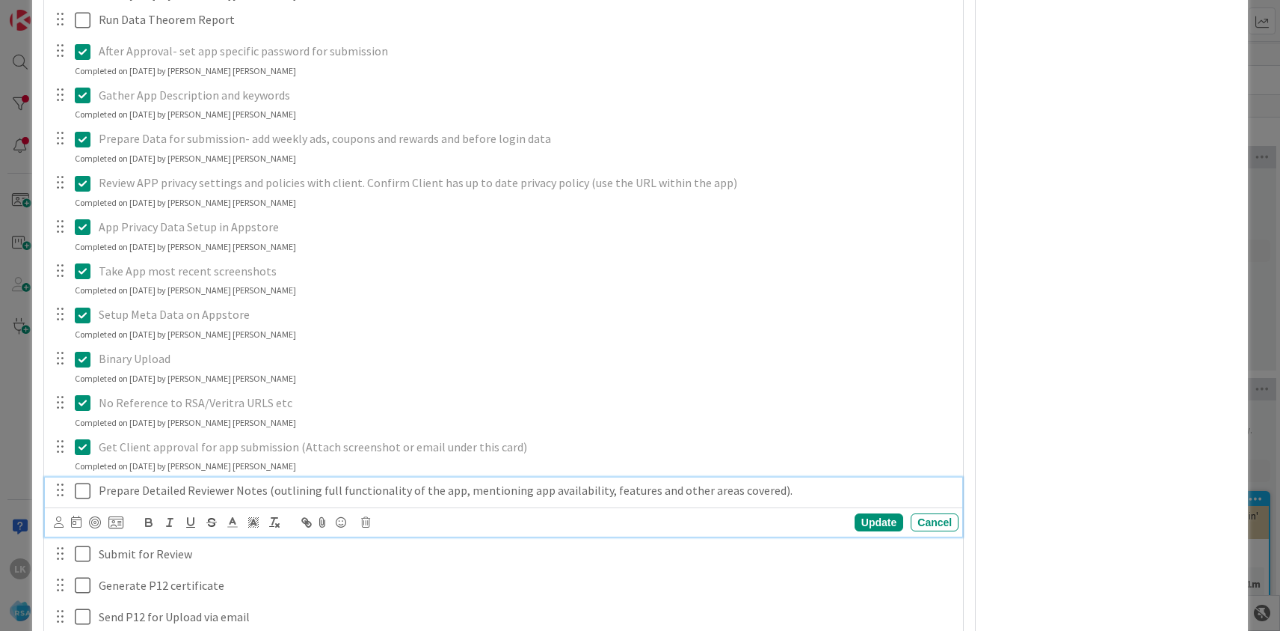
click at [81, 482] on icon at bounding box center [86, 491] width 22 height 18
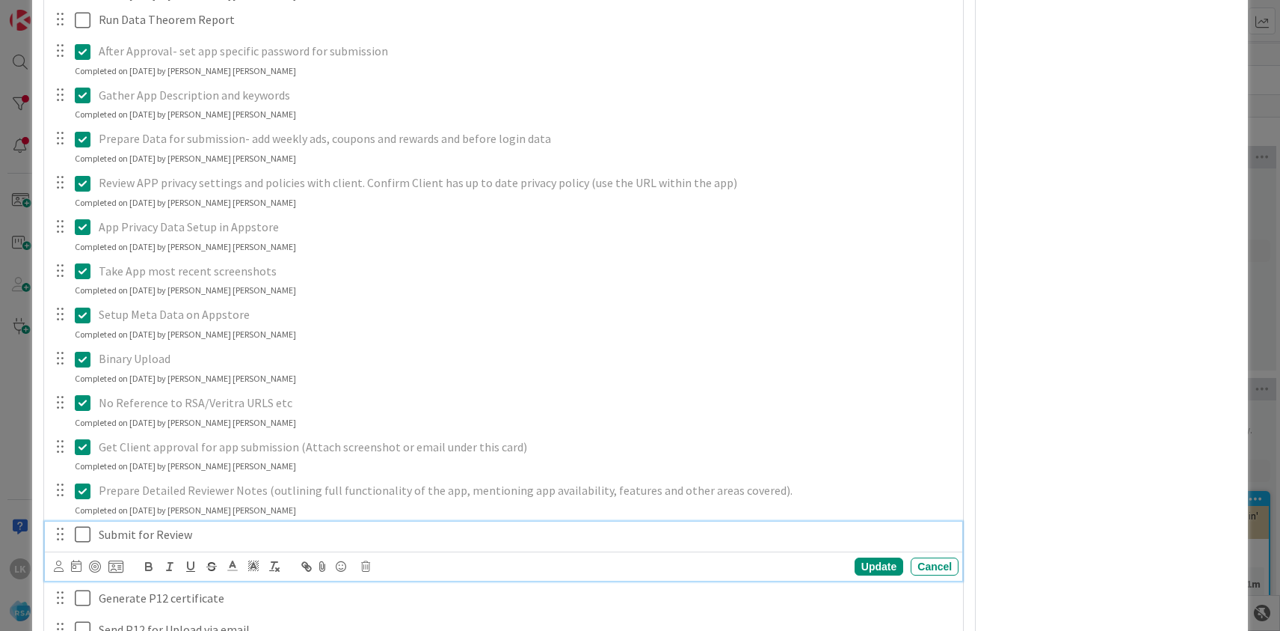
click at [80, 525] on icon at bounding box center [86, 534] width 22 height 18
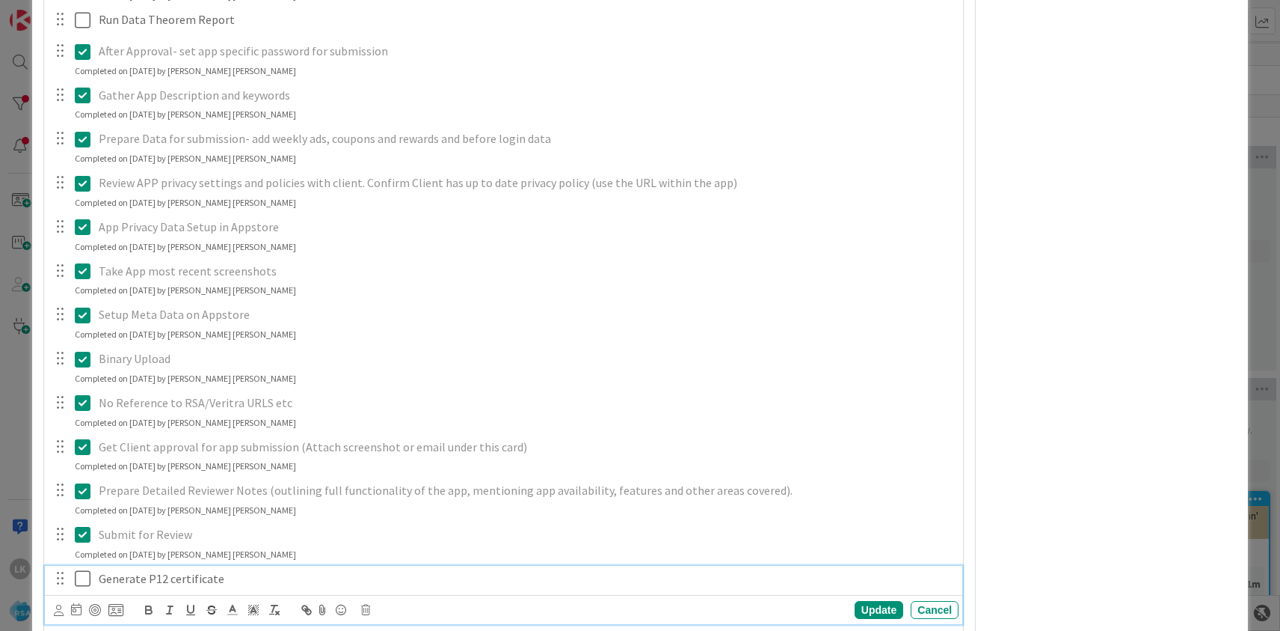
click at [82, 569] on icon at bounding box center [86, 578] width 22 height 18
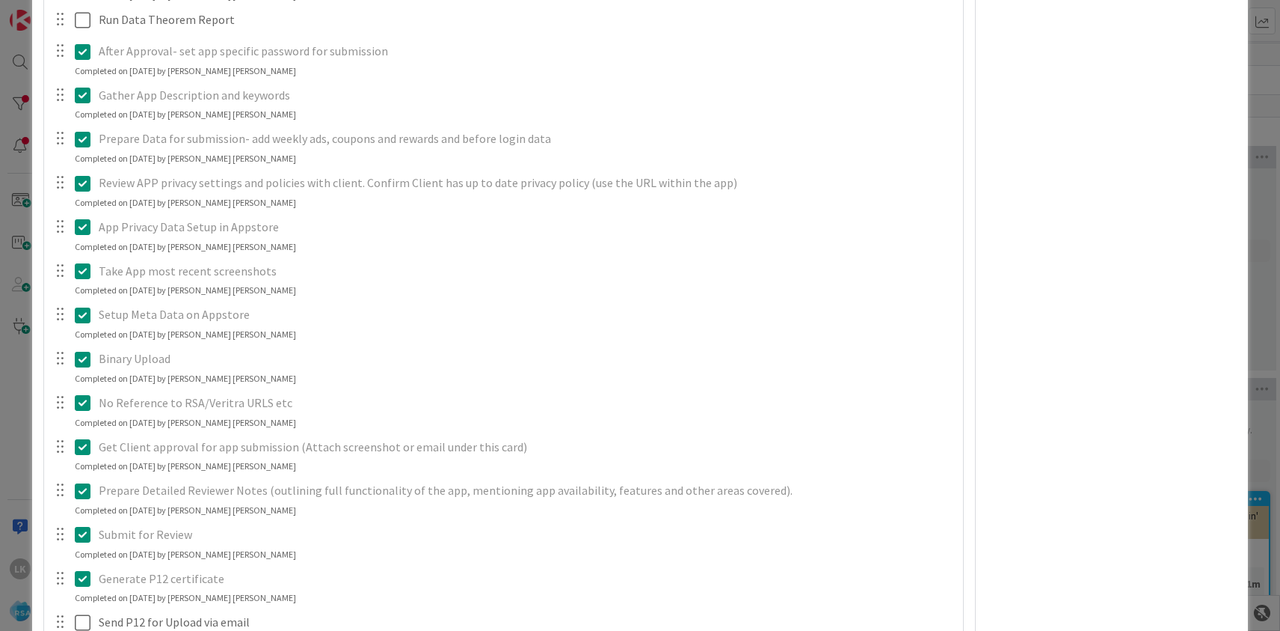
scroll to position [3313, 0]
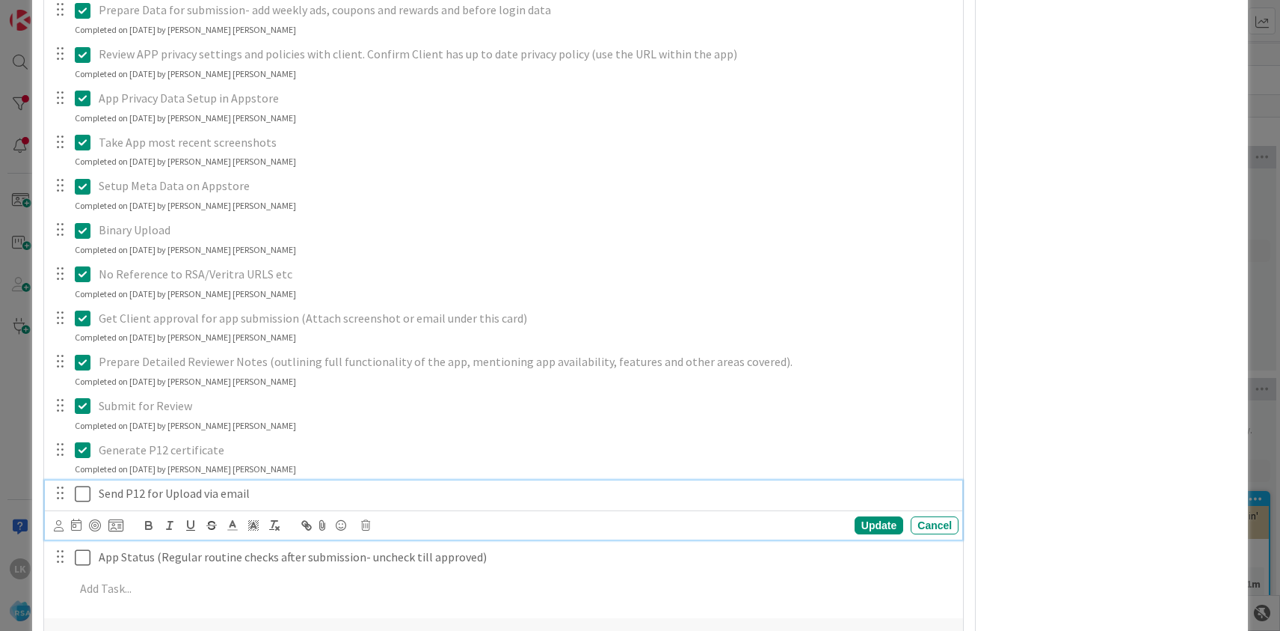
click at [82, 485] on icon at bounding box center [86, 494] width 22 height 18
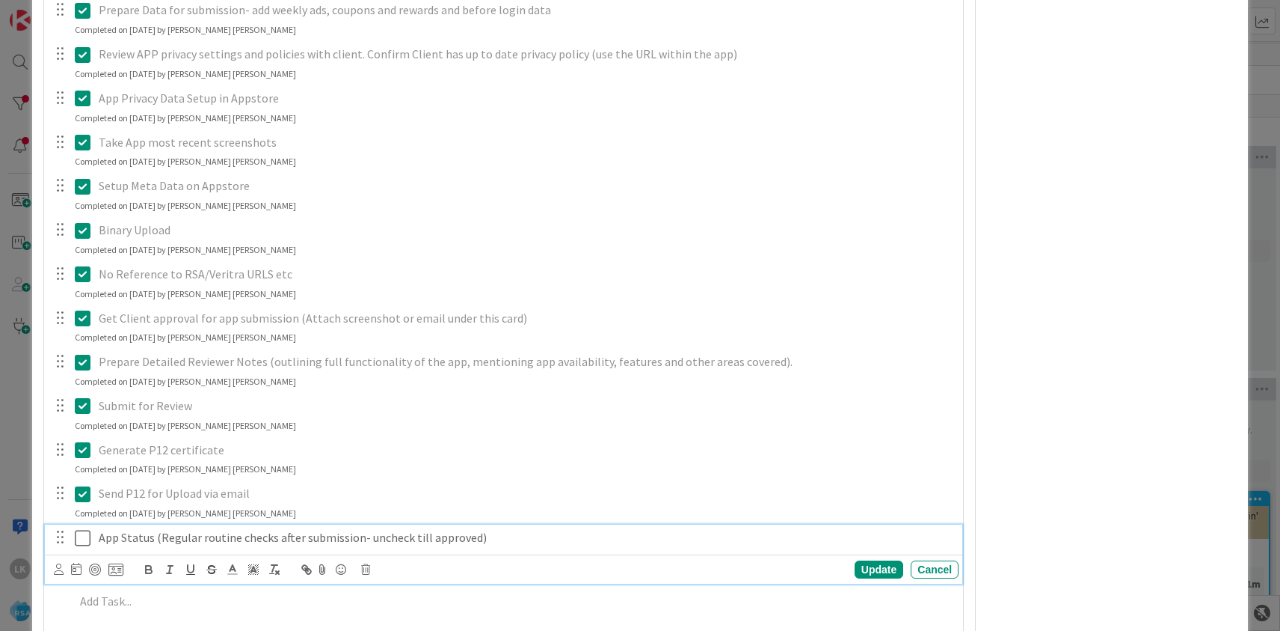
click at [82, 529] on icon at bounding box center [86, 538] width 22 height 18
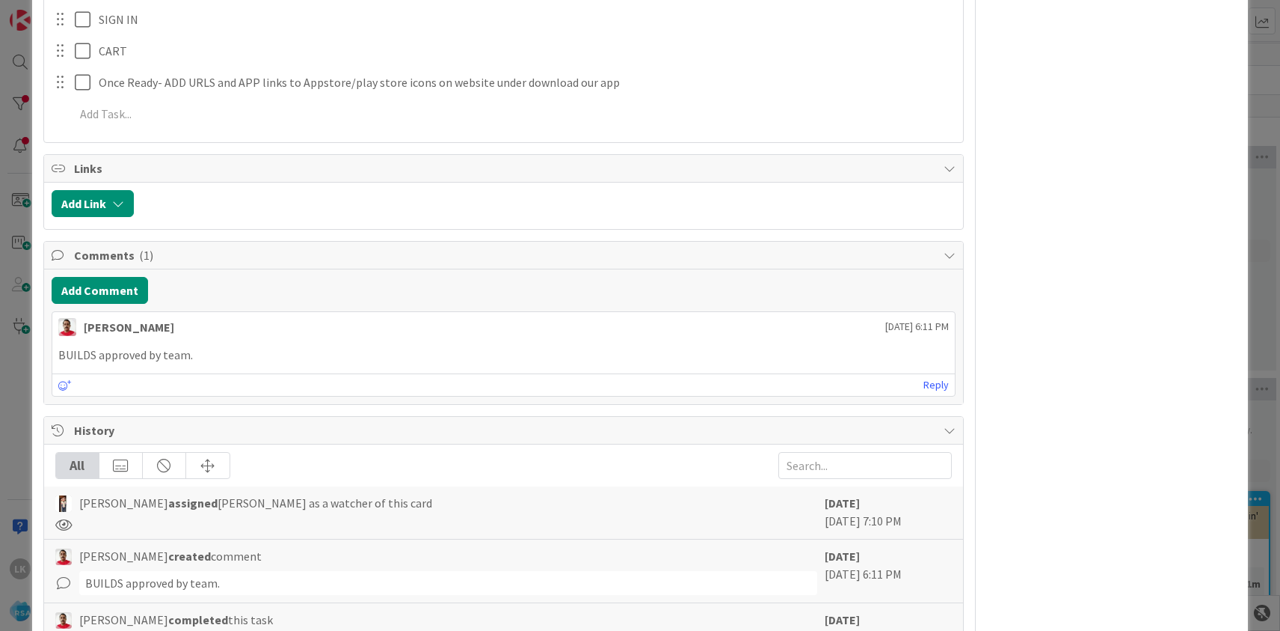
scroll to position [6902, 0]
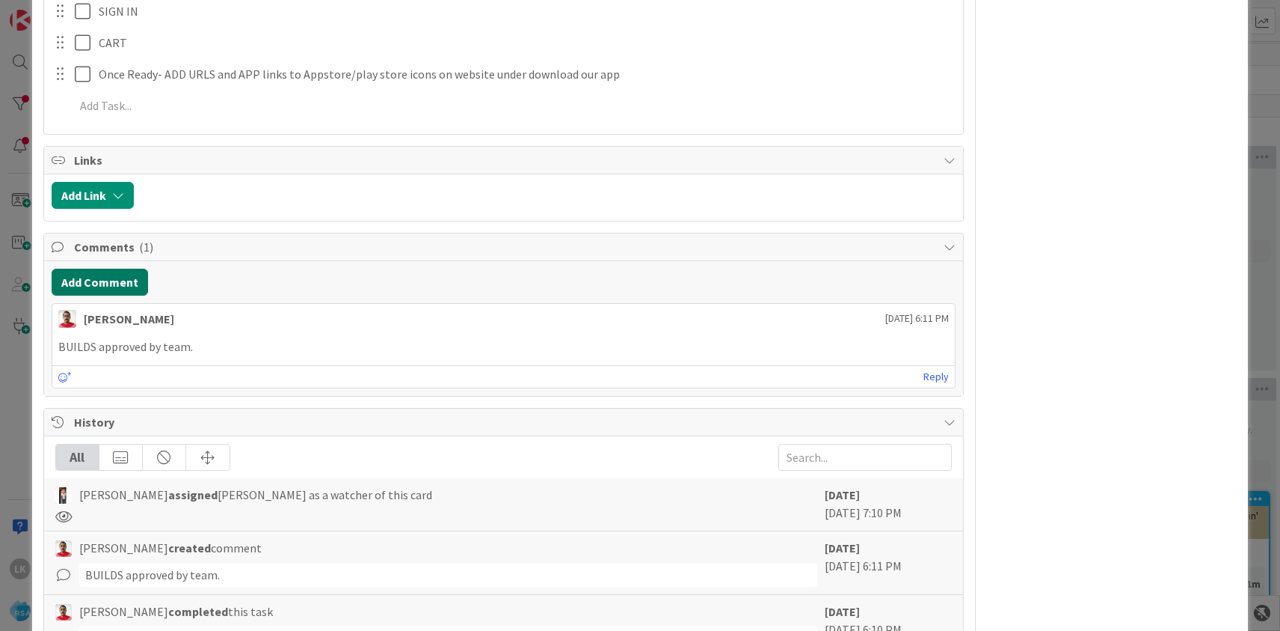
click at [117, 269] on button "Add Comment" at bounding box center [100, 282] width 96 height 27
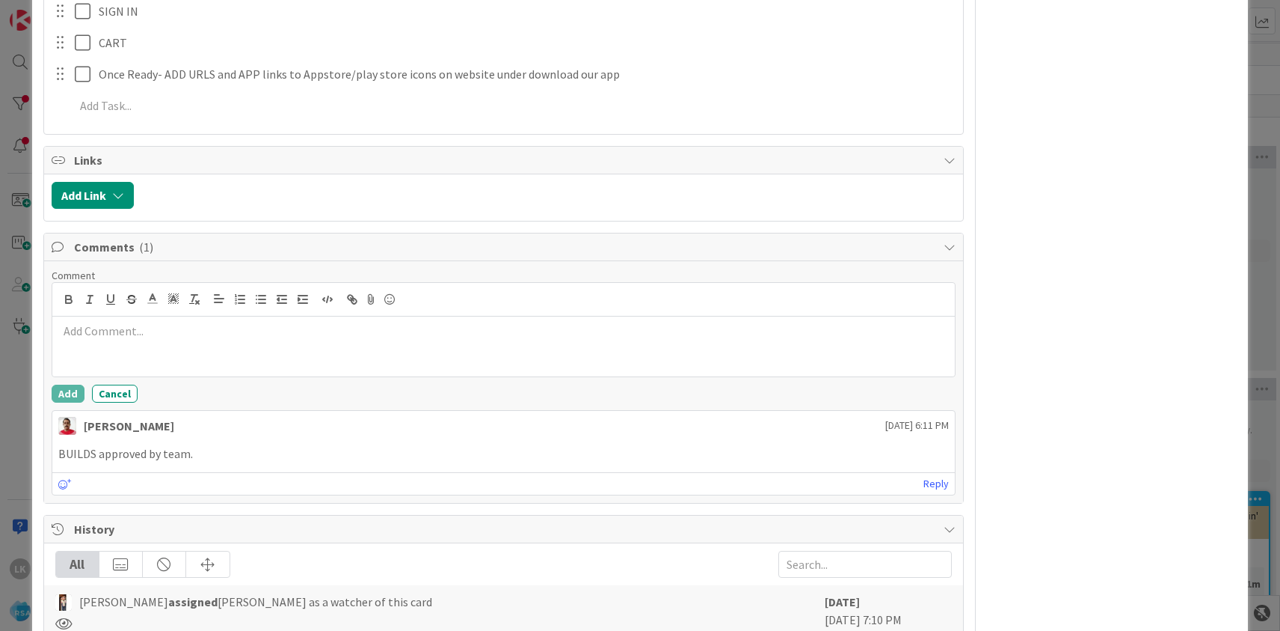
click at [128, 322] on p at bounding box center [503, 330] width 891 height 17
click at [203, 316] on div "AppStore Link:" at bounding box center [503, 346] width 903 height 60
click at [189, 322] on p "AppStore Link:" at bounding box center [503, 330] width 891 height 17
click at [72, 384] on button "Add" at bounding box center [68, 393] width 33 height 18
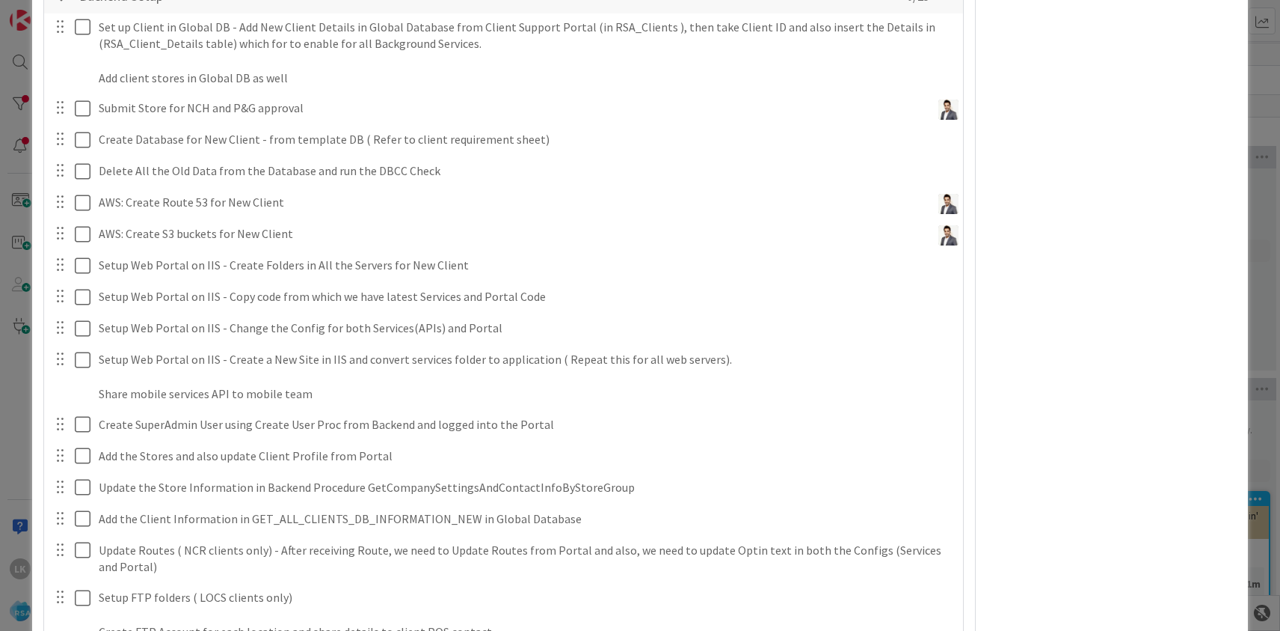
scroll to position [0, 0]
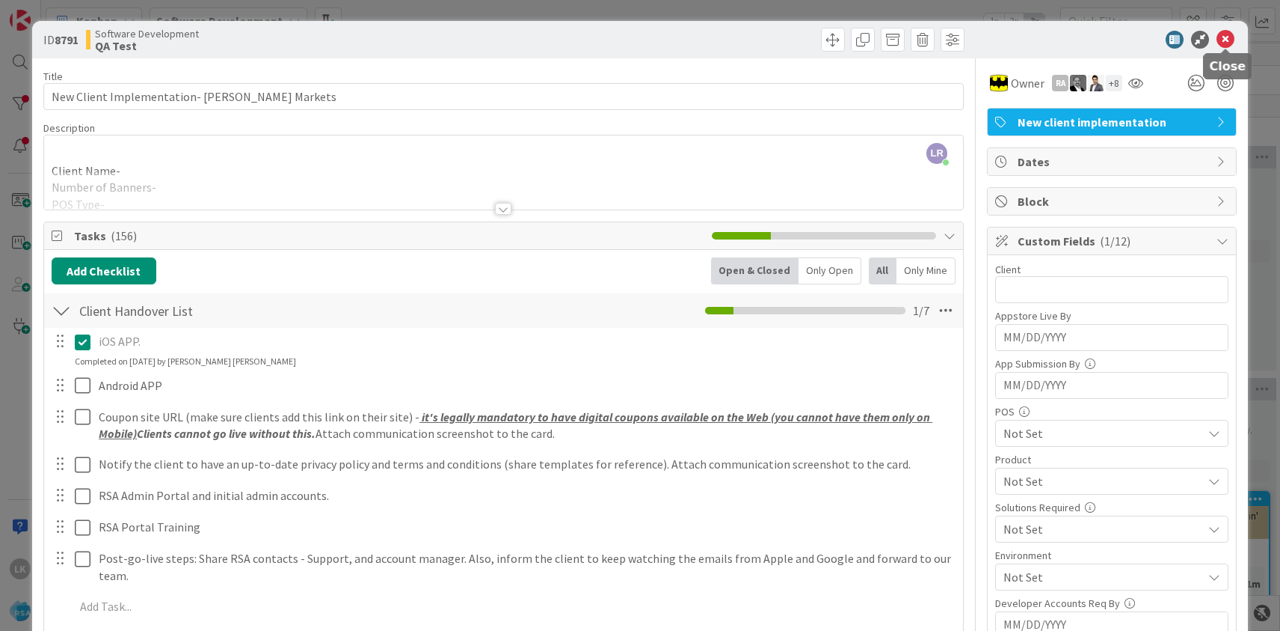
click at [1229, 41] on icon at bounding box center [1226, 40] width 18 height 18
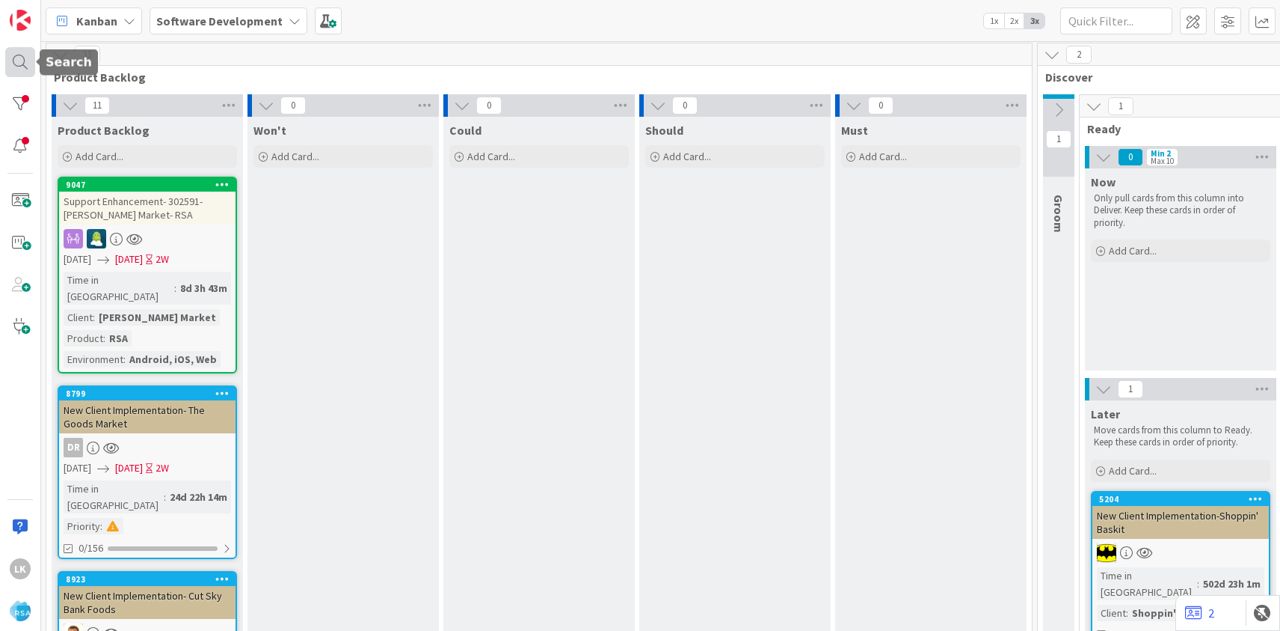
click at [20, 68] on div at bounding box center [20, 62] width 30 height 30
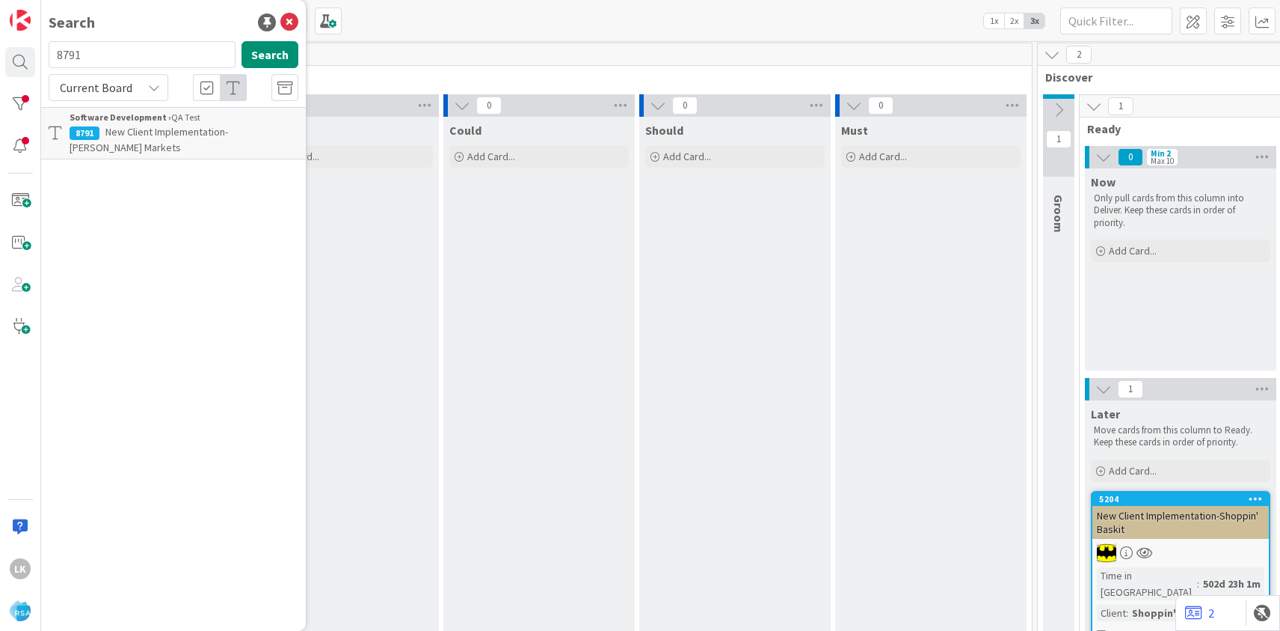
click at [103, 58] on input "8791" at bounding box center [142, 54] width 187 height 27
type input "8792"
click at [134, 132] on span "New Client Implementation- Super 1 Foods" at bounding box center [200, 131] width 190 height 13
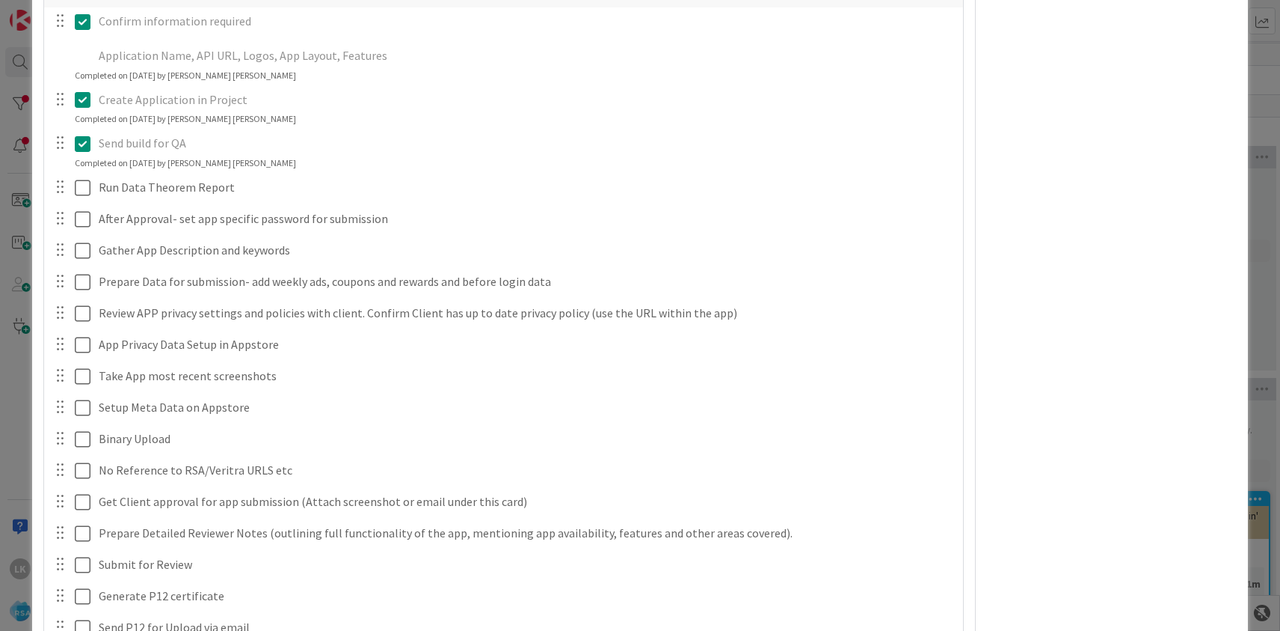
scroll to position [2884, 0]
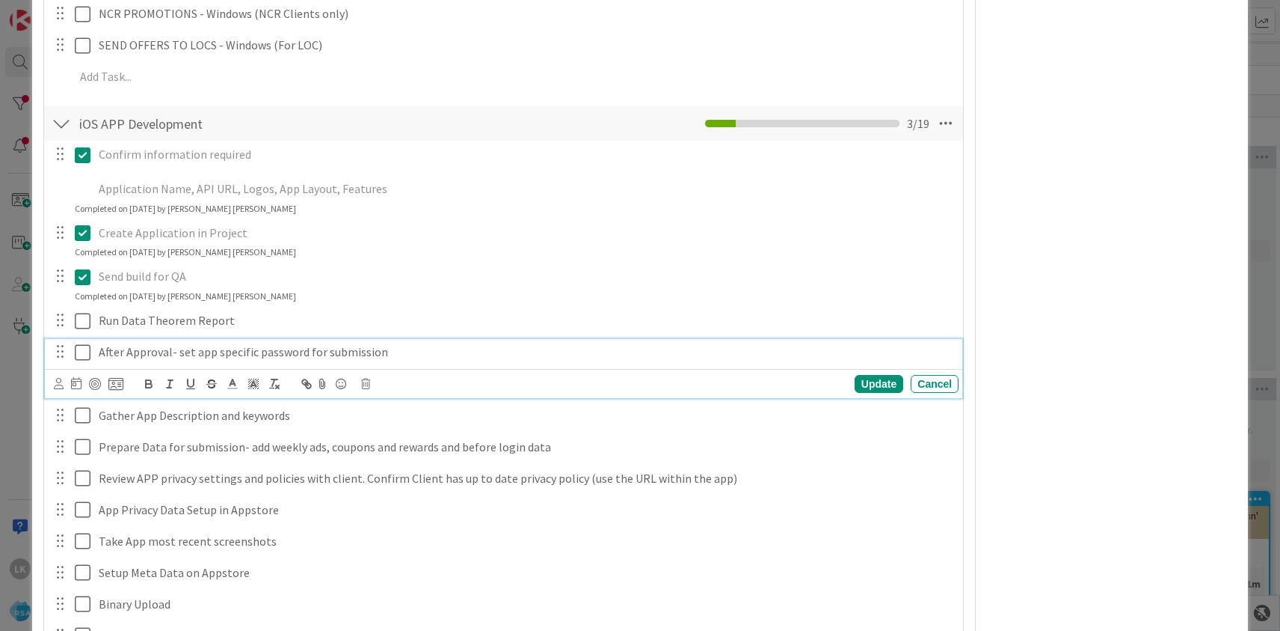
click at [84, 343] on icon at bounding box center [86, 352] width 22 height 18
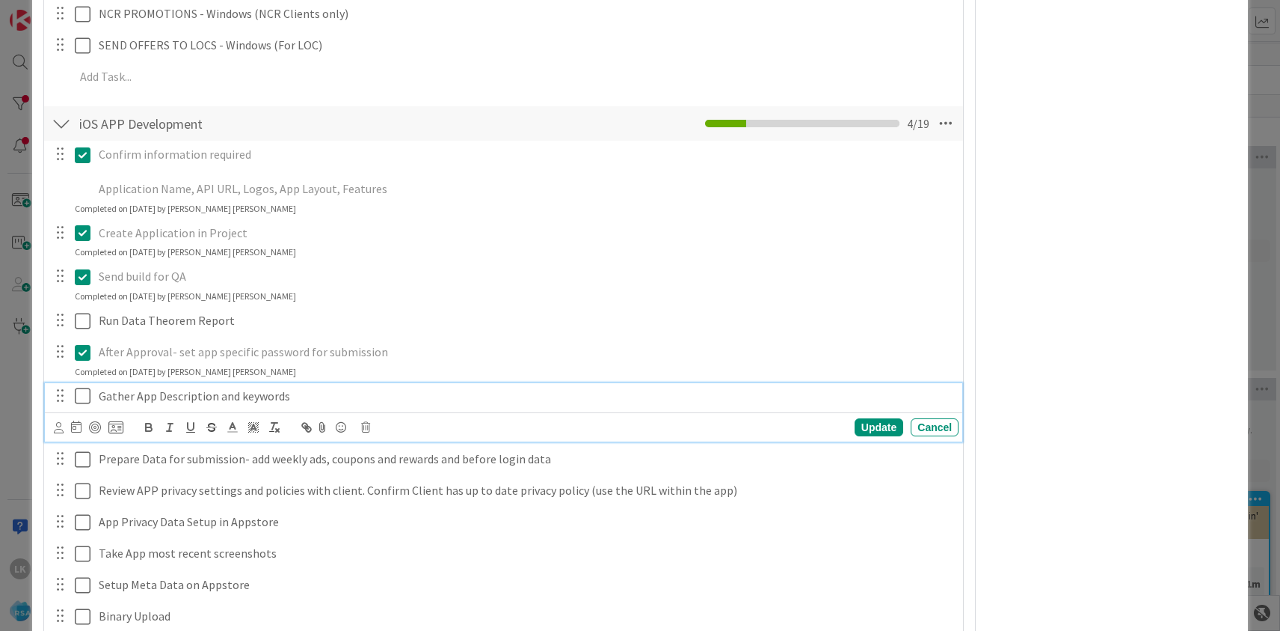
click at [82, 387] on icon at bounding box center [86, 396] width 22 height 18
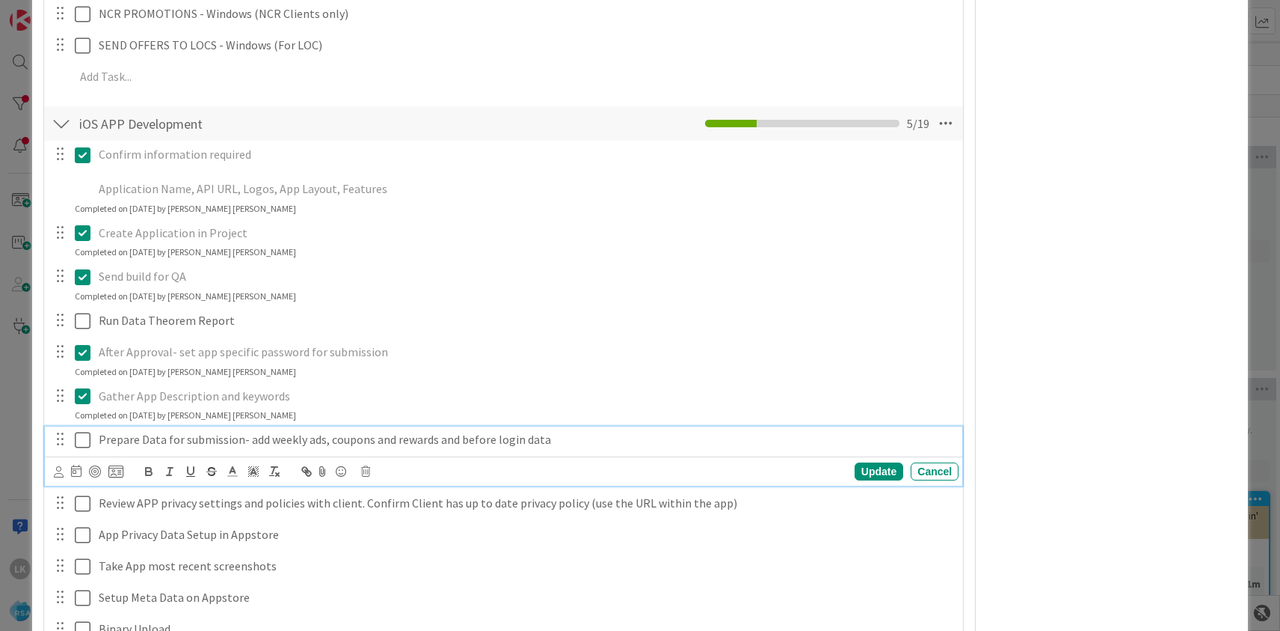
click at [83, 431] on icon at bounding box center [86, 440] width 22 height 18
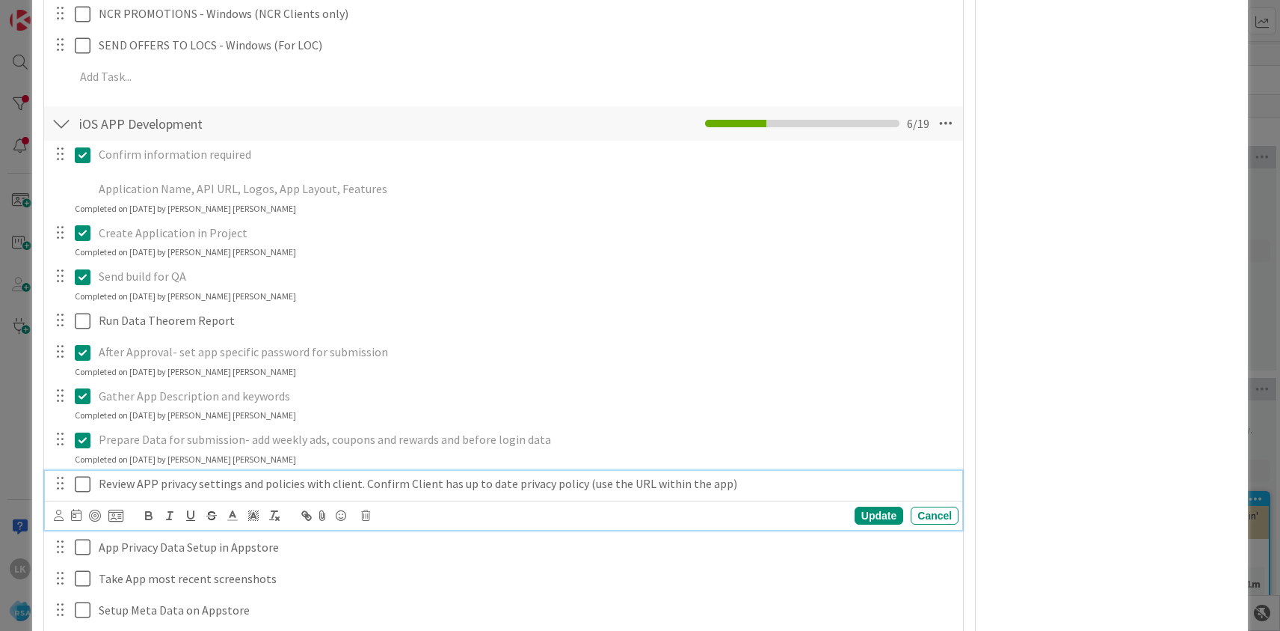
click at [83, 475] on icon at bounding box center [86, 484] width 22 height 18
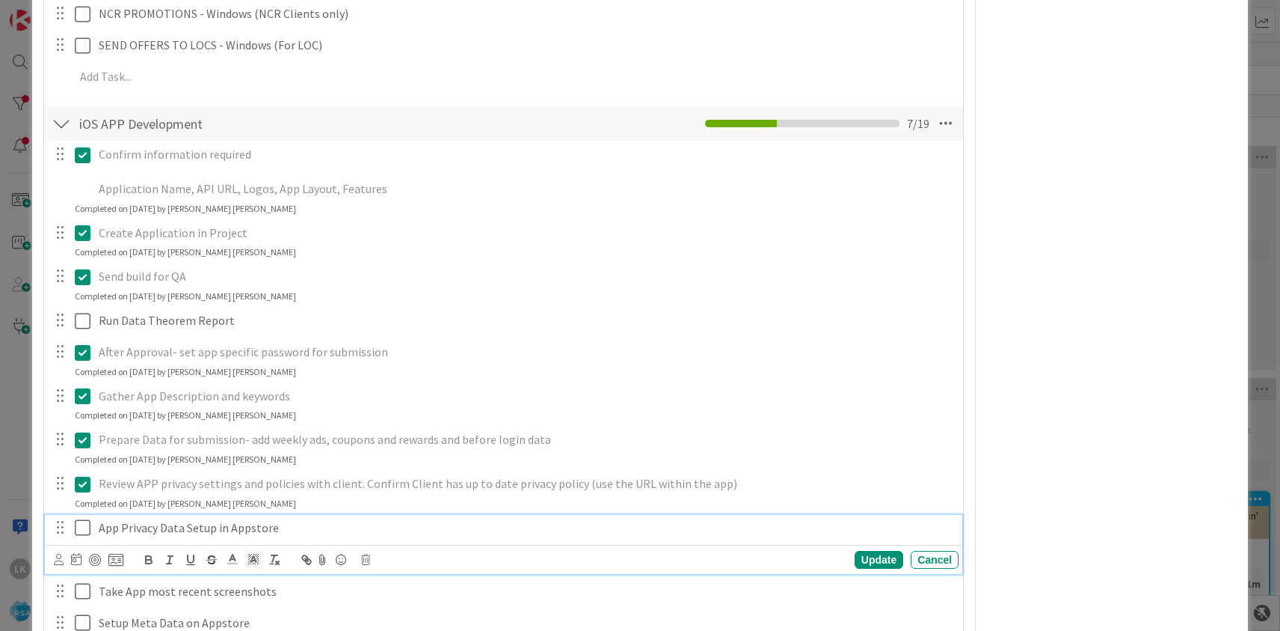
click at [83, 518] on icon at bounding box center [86, 527] width 22 height 18
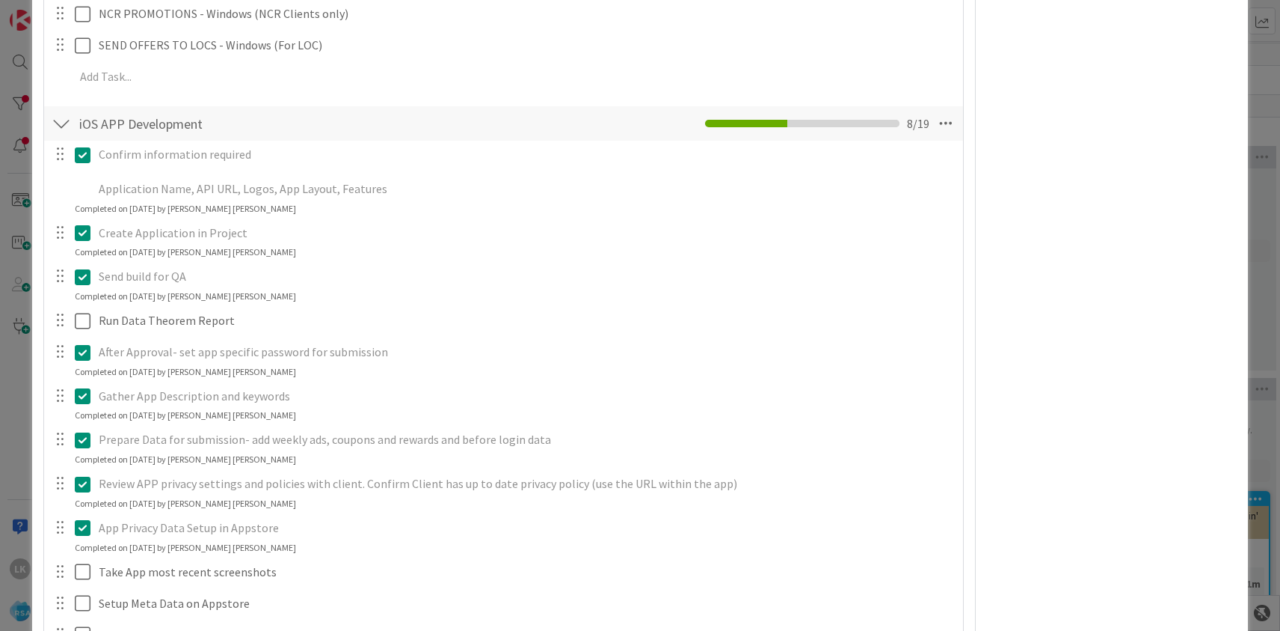
scroll to position [2986, 0]
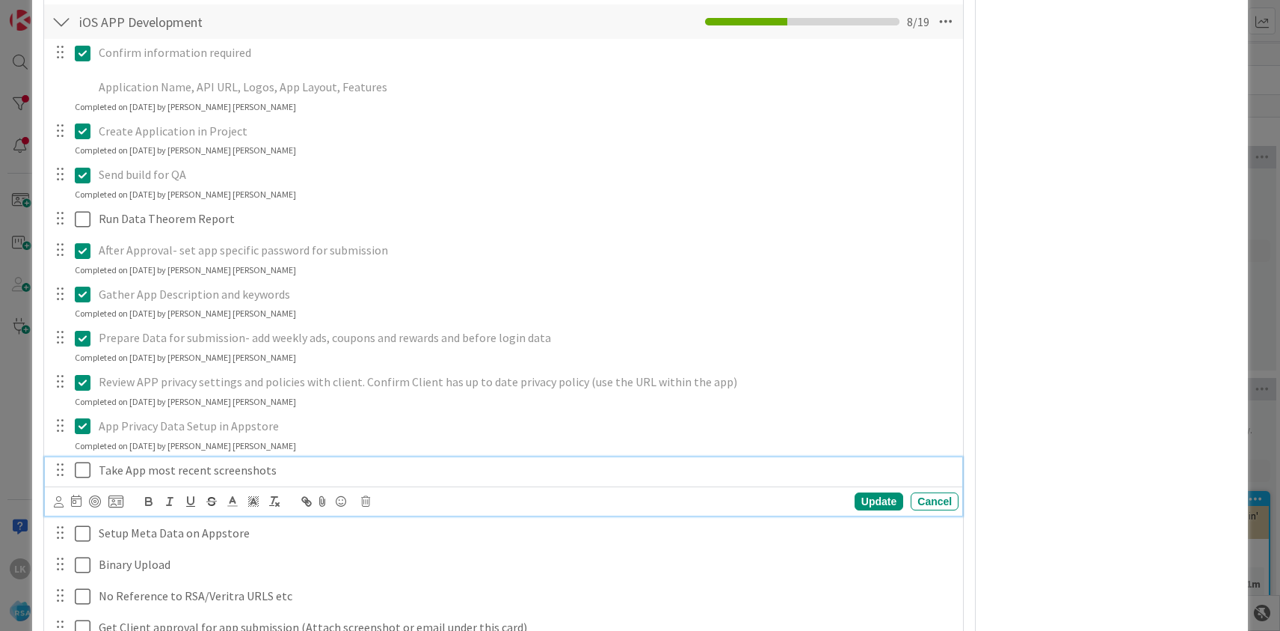
click at [92, 461] on icon at bounding box center [86, 470] width 22 height 18
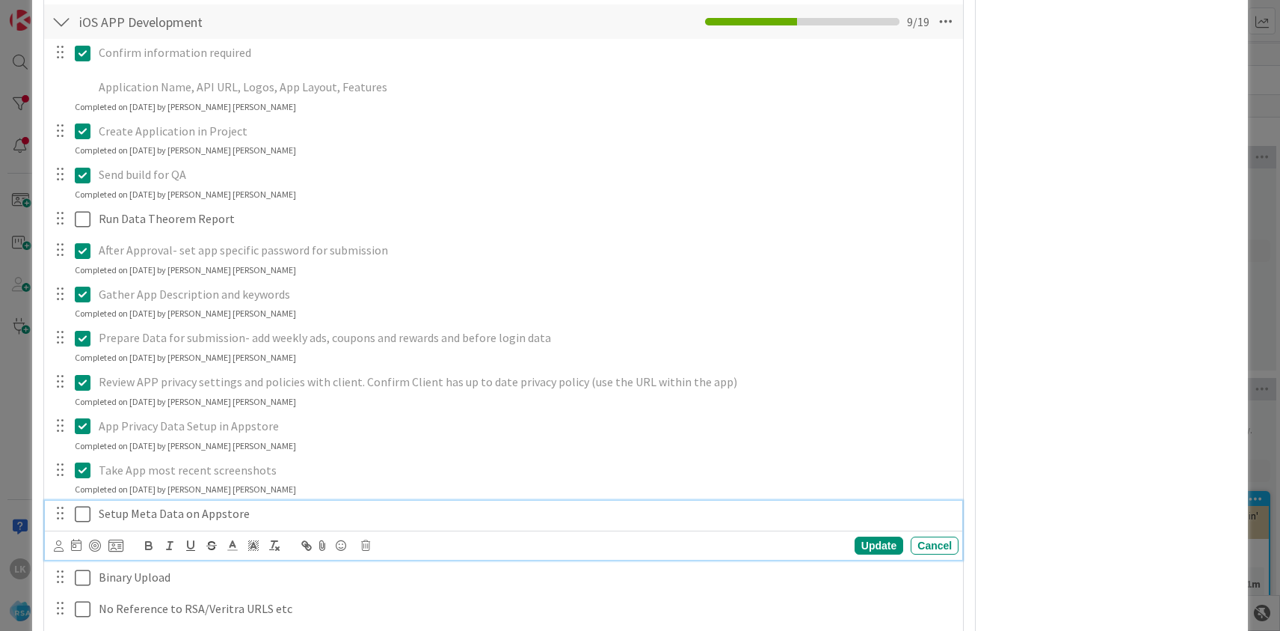
click at [87, 505] on icon at bounding box center [86, 514] width 22 height 18
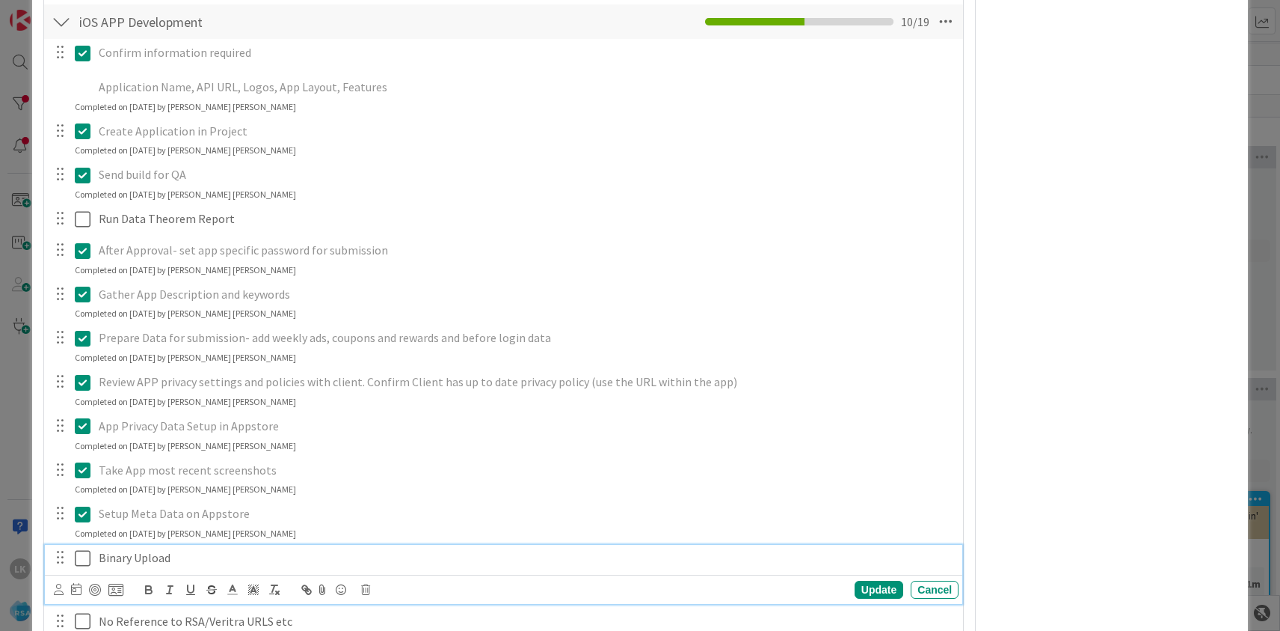
click at [85, 549] on icon at bounding box center [86, 558] width 22 height 18
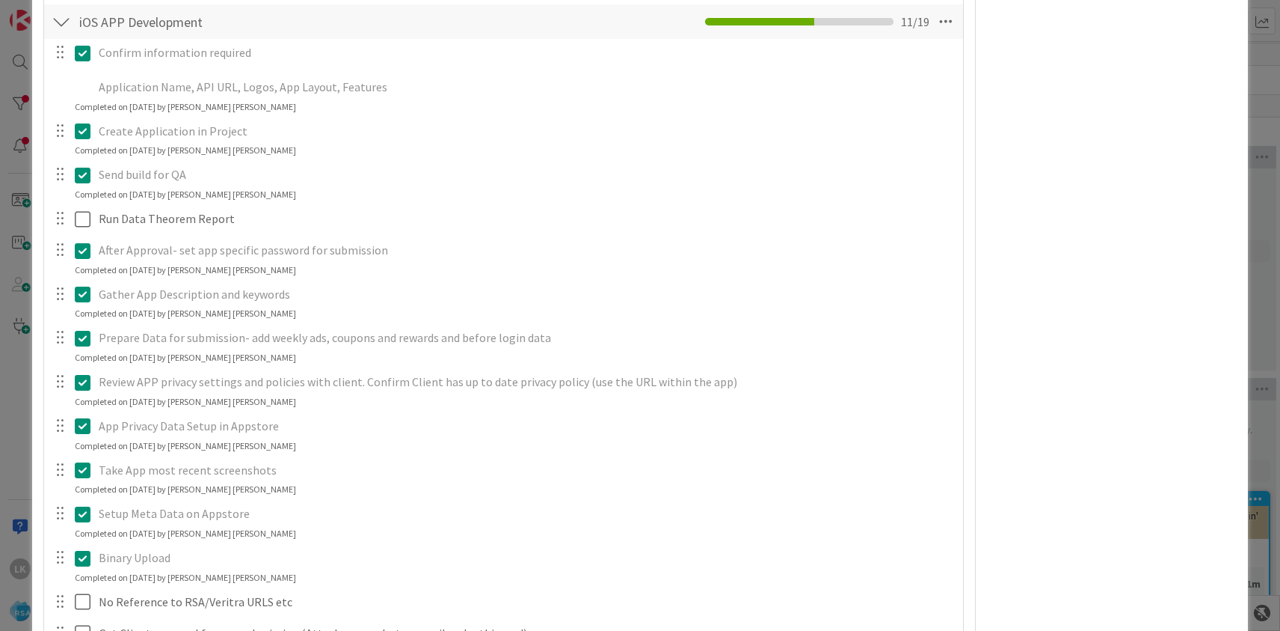
scroll to position [3117, 0]
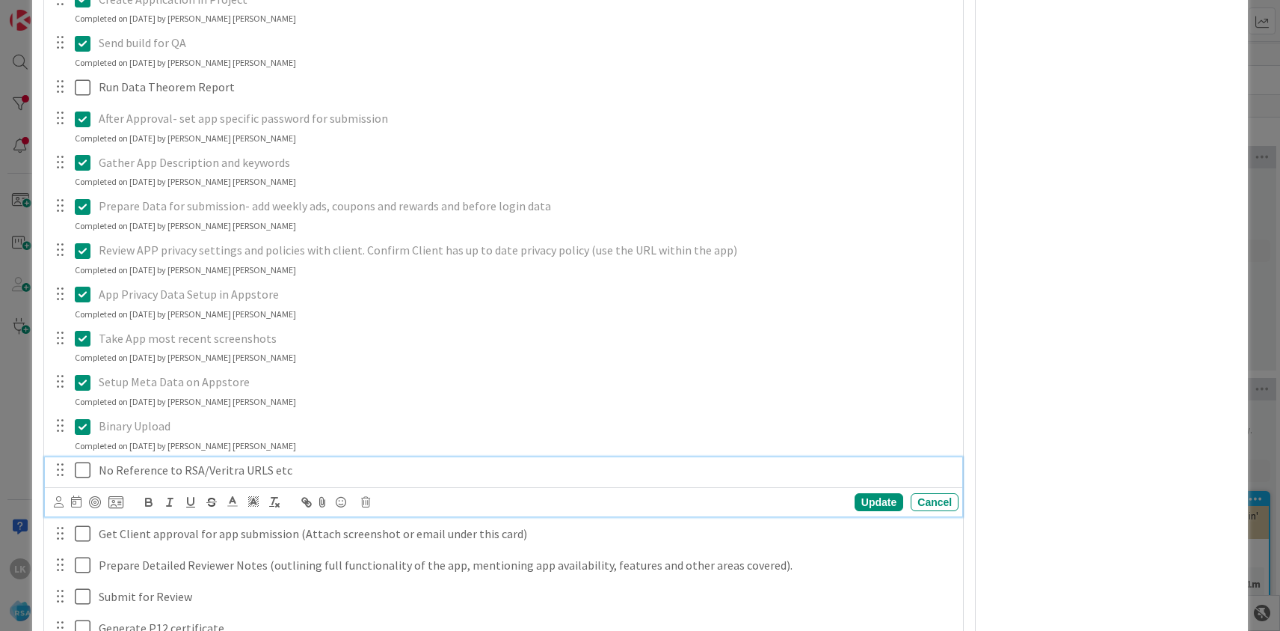
click at [87, 461] on icon at bounding box center [86, 470] width 22 height 18
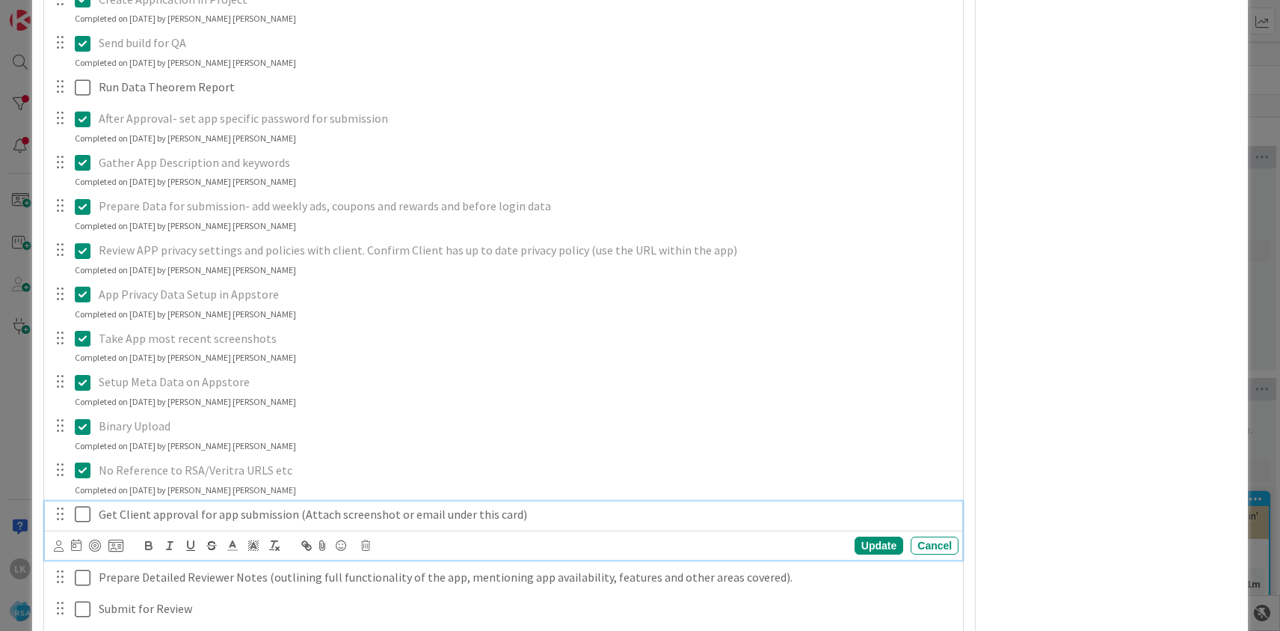
click at [86, 505] on icon at bounding box center [86, 514] width 22 height 18
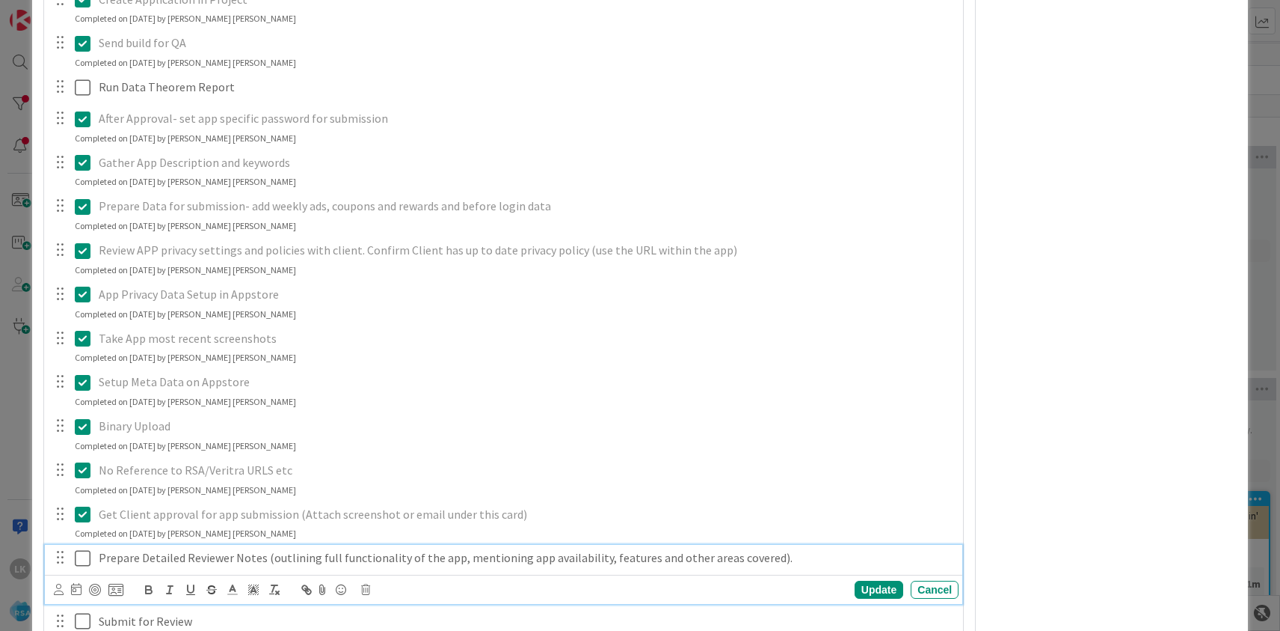
click at [83, 549] on icon at bounding box center [86, 558] width 22 height 18
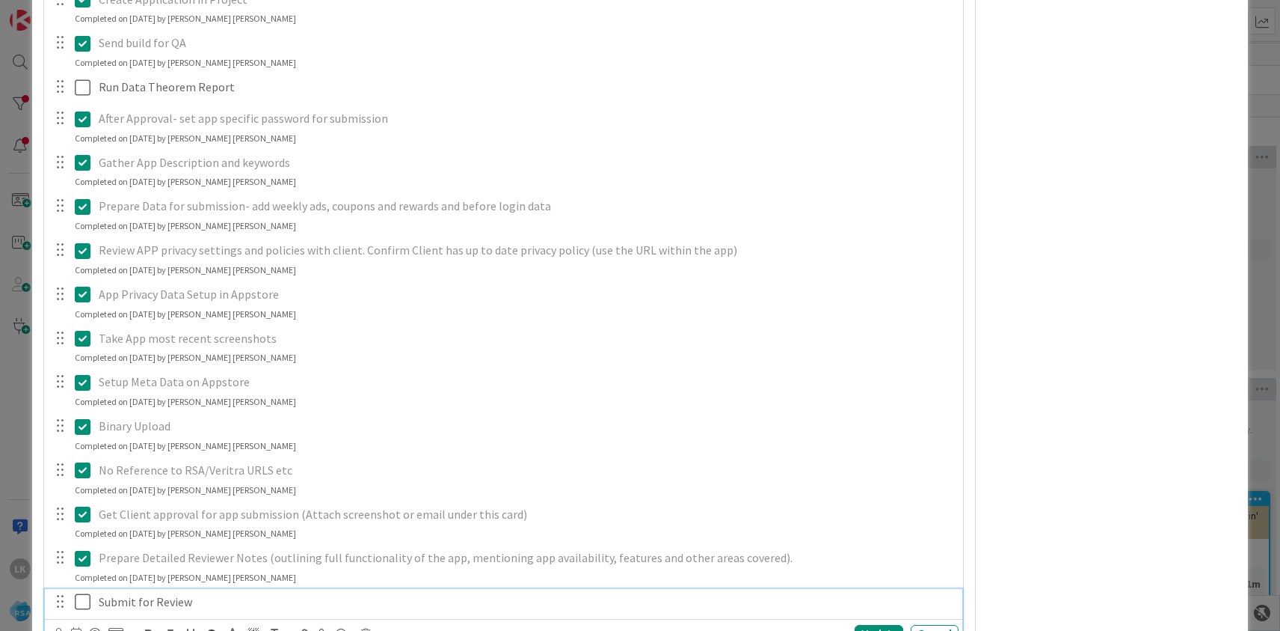
click at [85, 592] on icon at bounding box center [86, 601] width 22 height 18
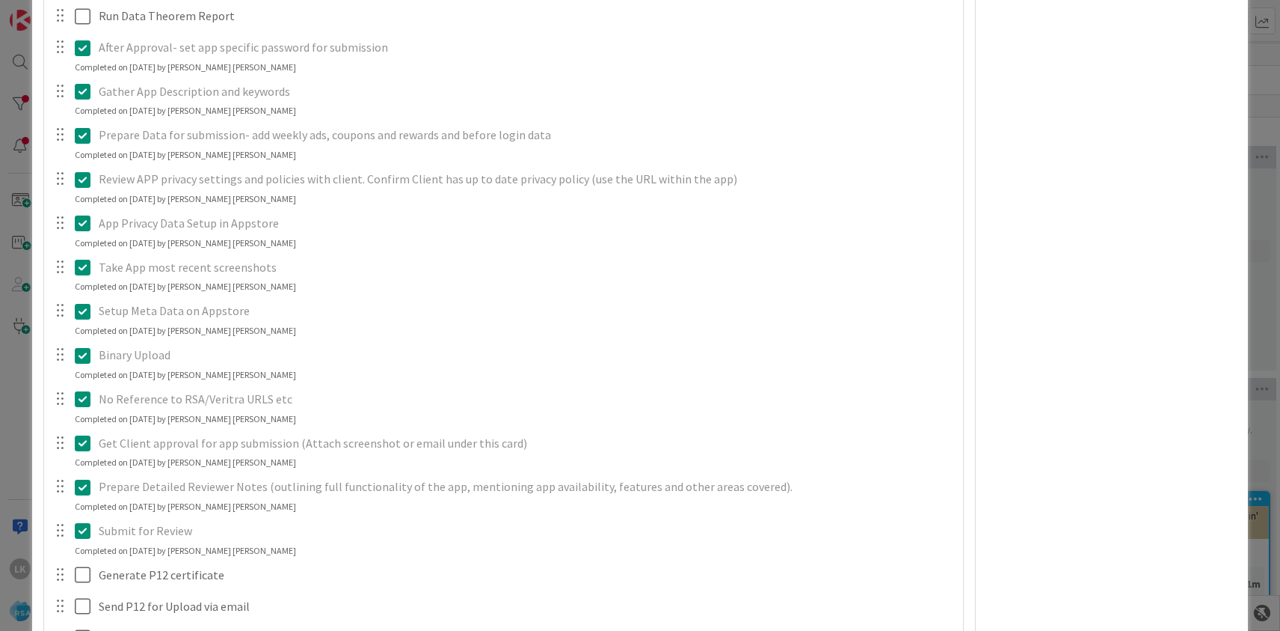
scroll to position [3210, 0]
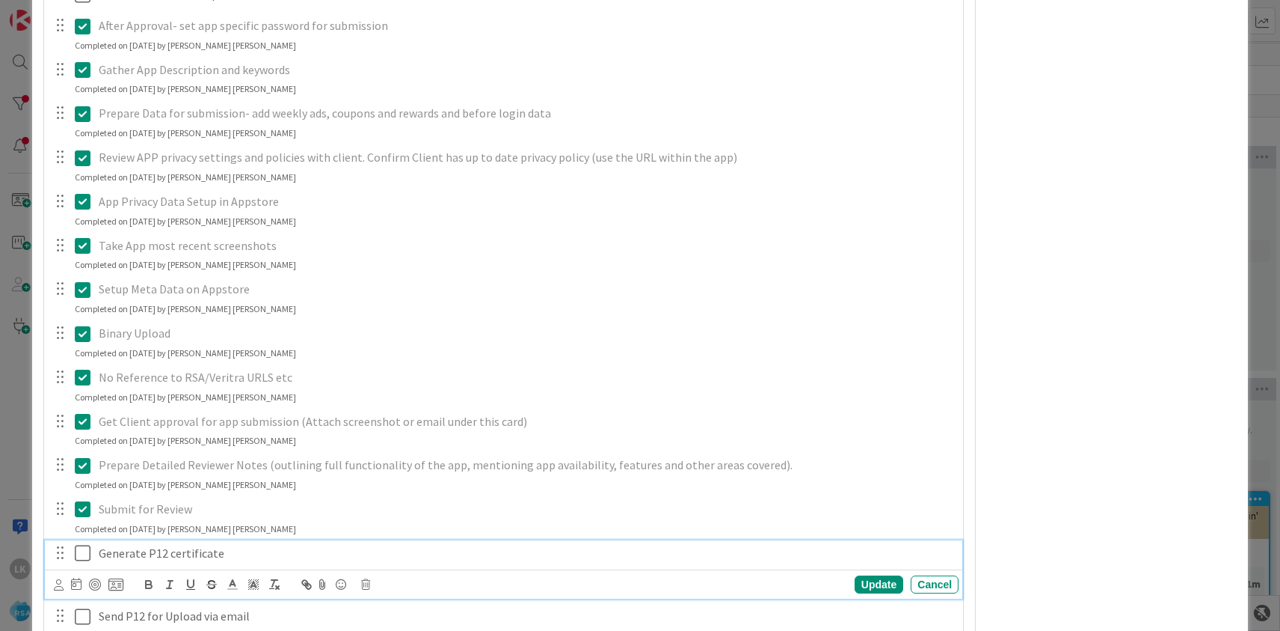
click at [82, 544] on icon at bounding box center [86, 553] width 22 height 18
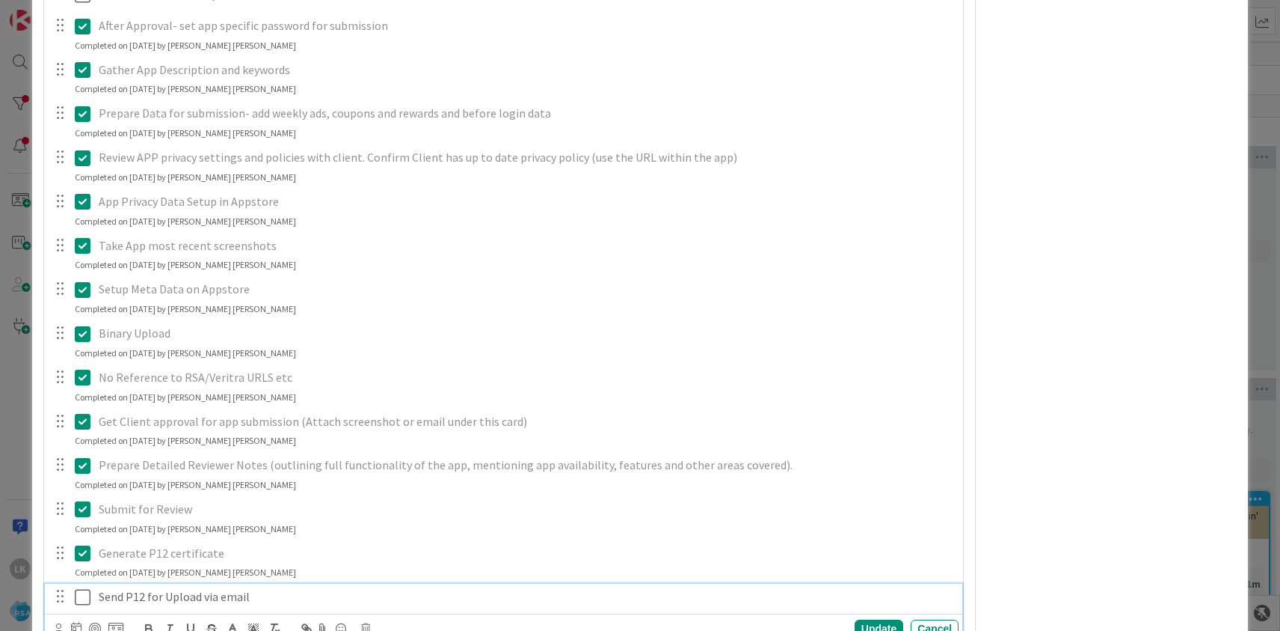
click at [83, 588] on icon at bounding box center [86, 597] width 22 height 18
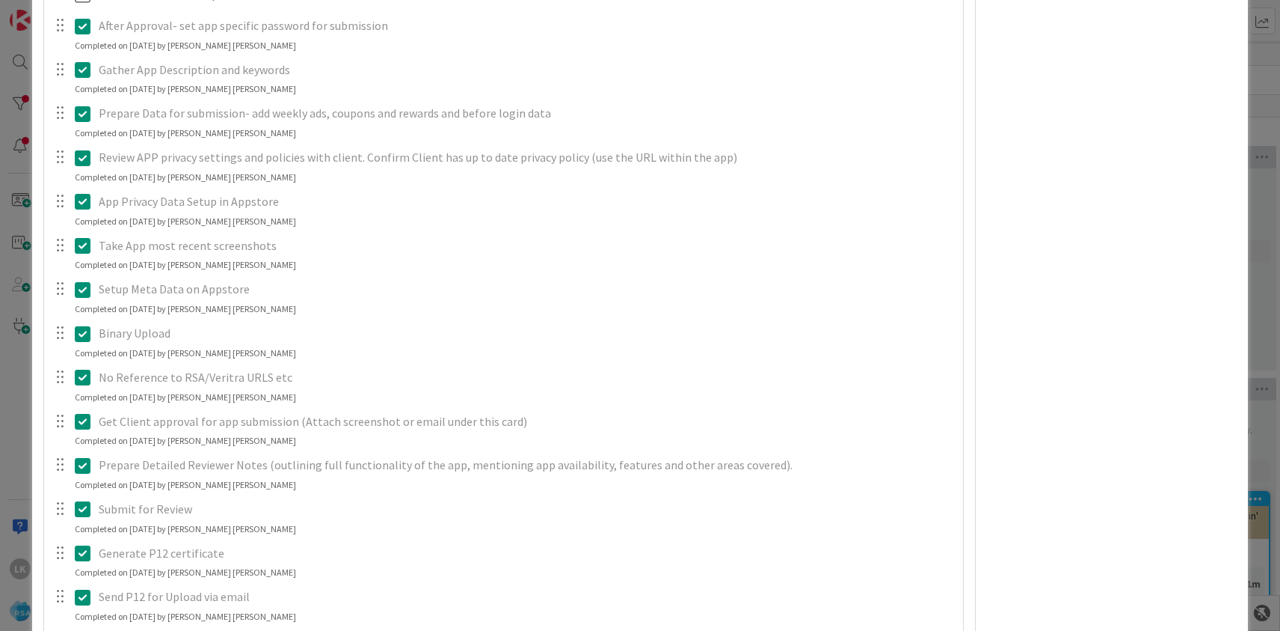
scroll to position [3281, 0]
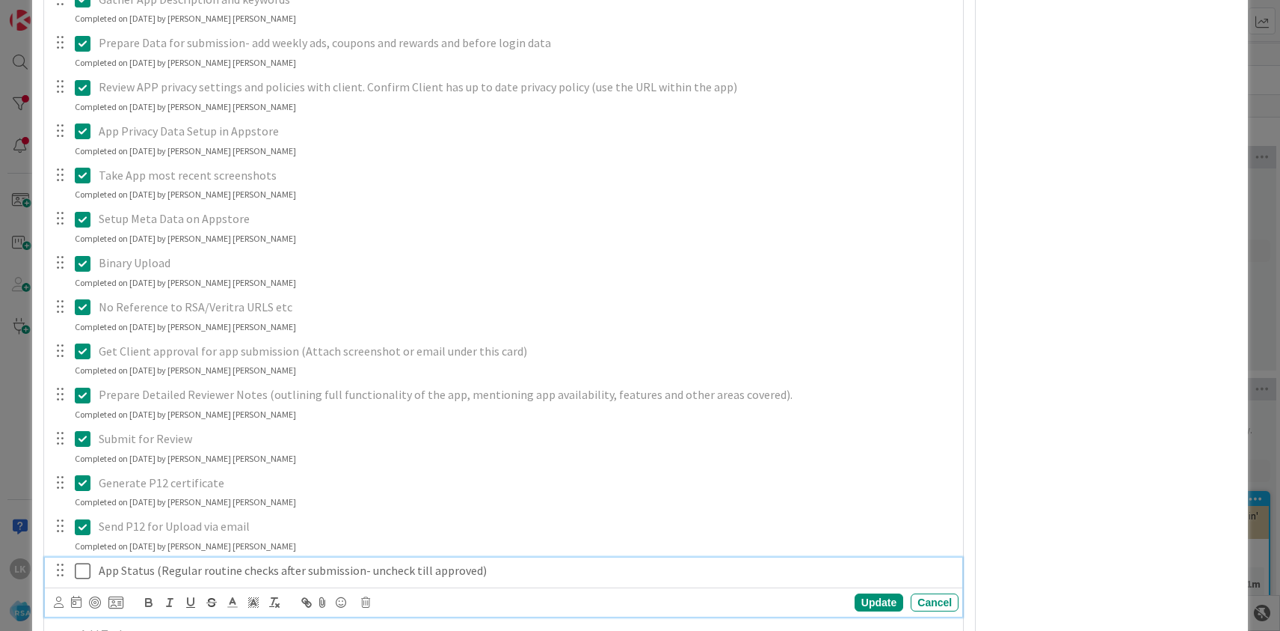
click at [82, 562] on icon at bounding box center [86, 571] width 22 height 18
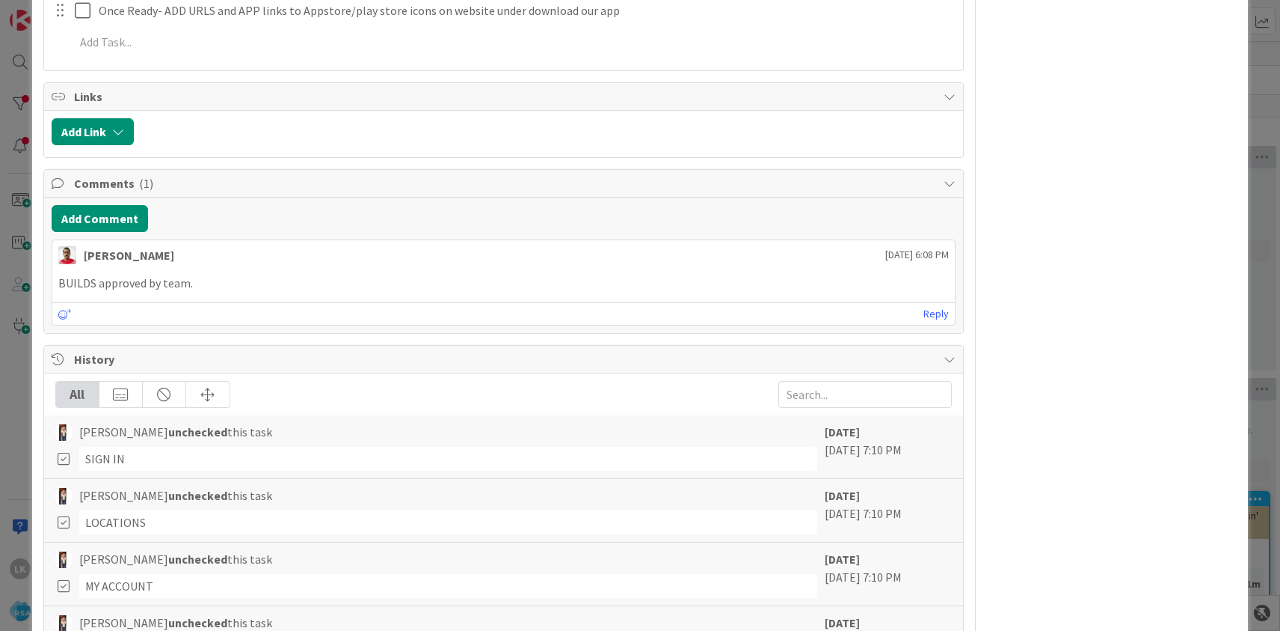
scroll to position [6927, 0]
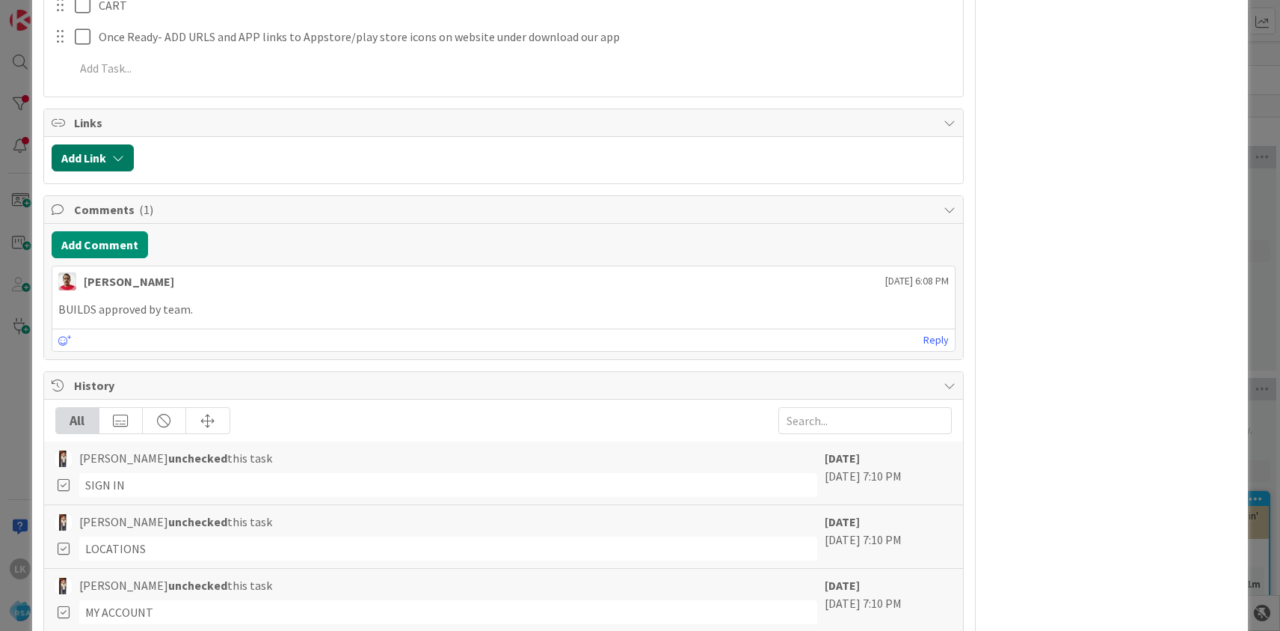
click at [103, 144] on button "Add Link" at bounding box center [93, 157] width 82 height 27
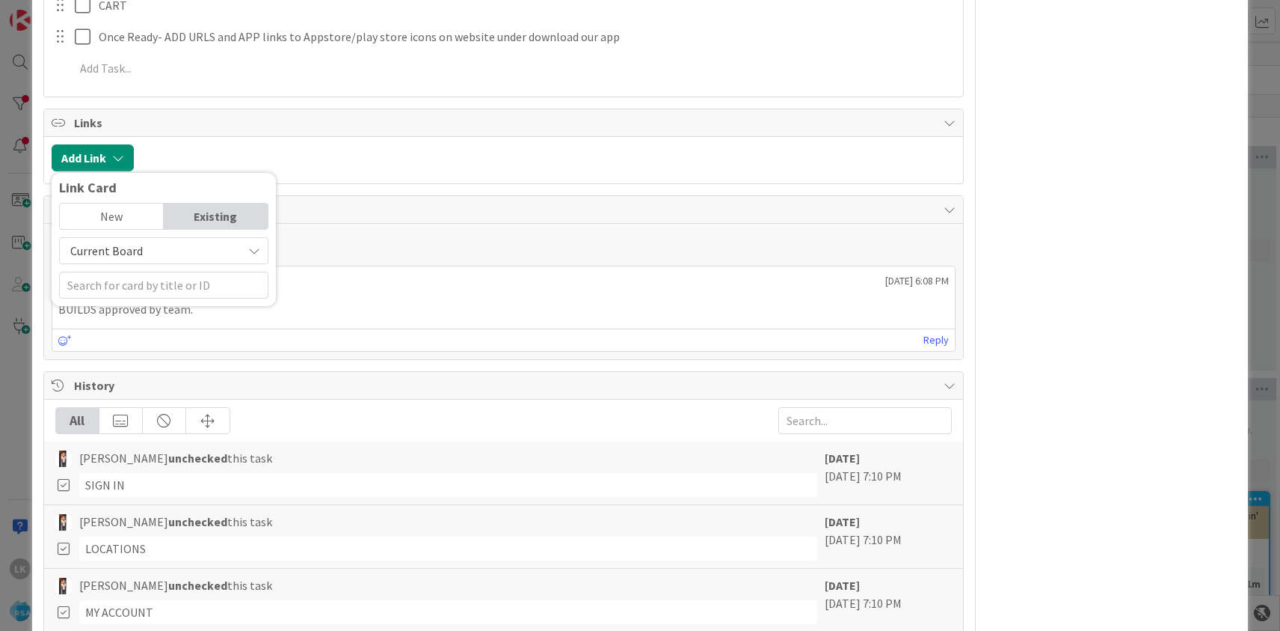
click at [257, 144] on div at bounding box center [548, 157] width 815 height 27
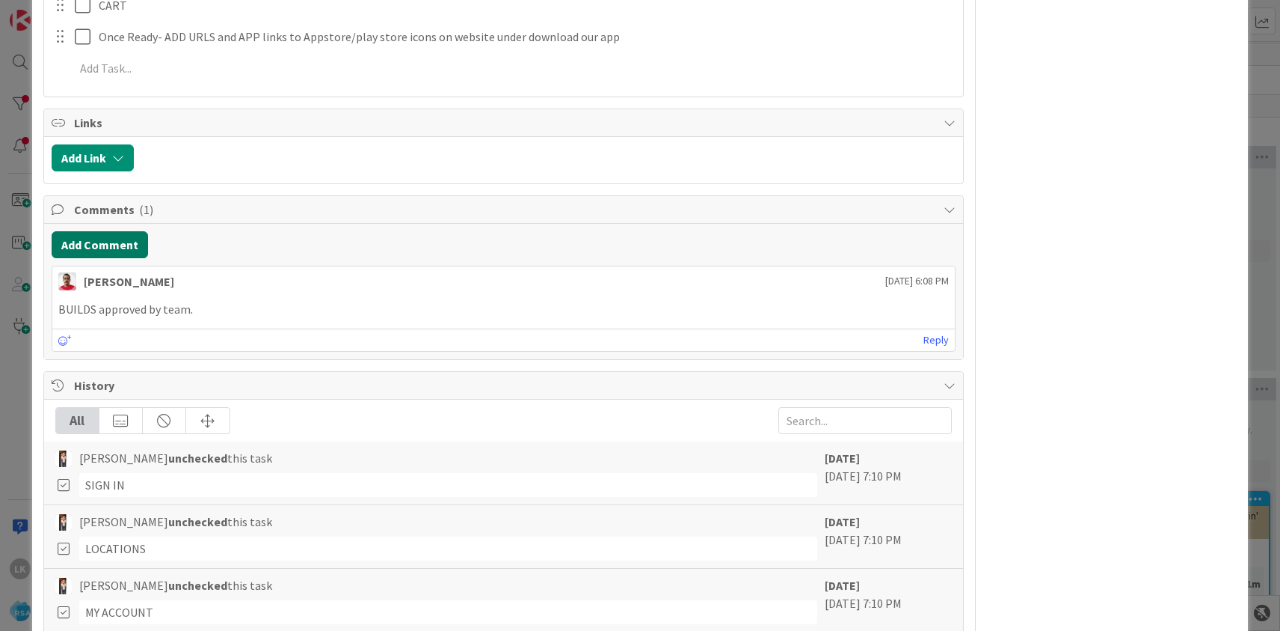
click at [118, 231] on button "Add Comment" at bounding box center [100, 244] width 96 height 27
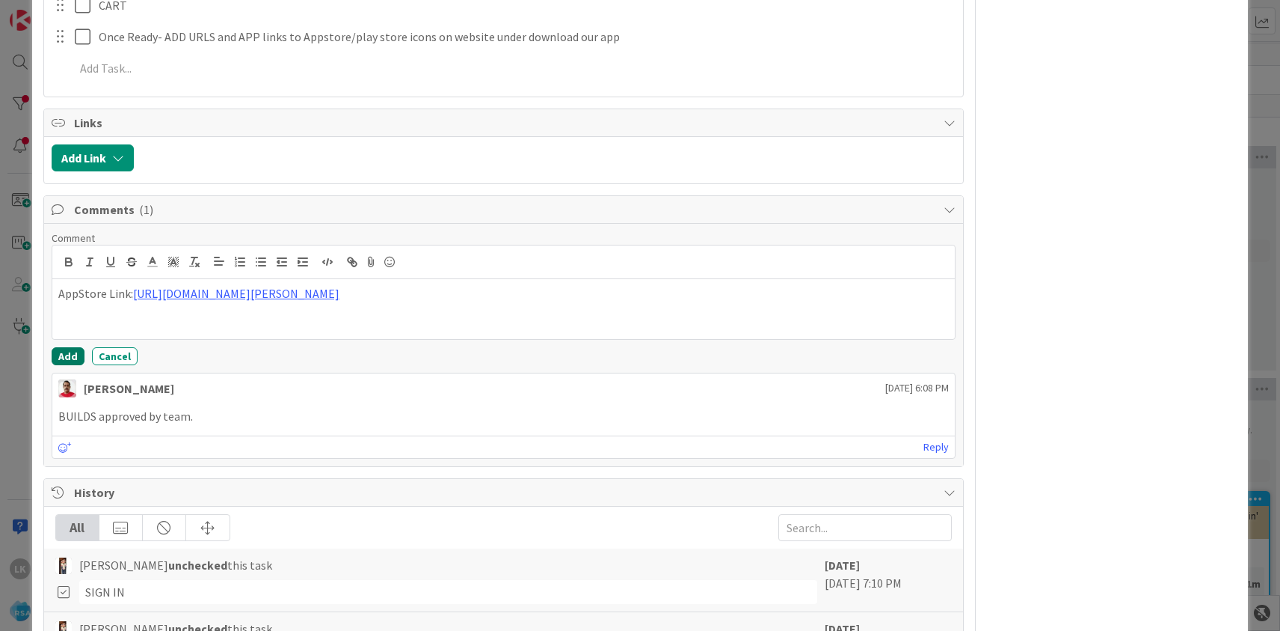
click at [64, 347] on button "Add" at bounding box center [68, 356] width 33 height 18
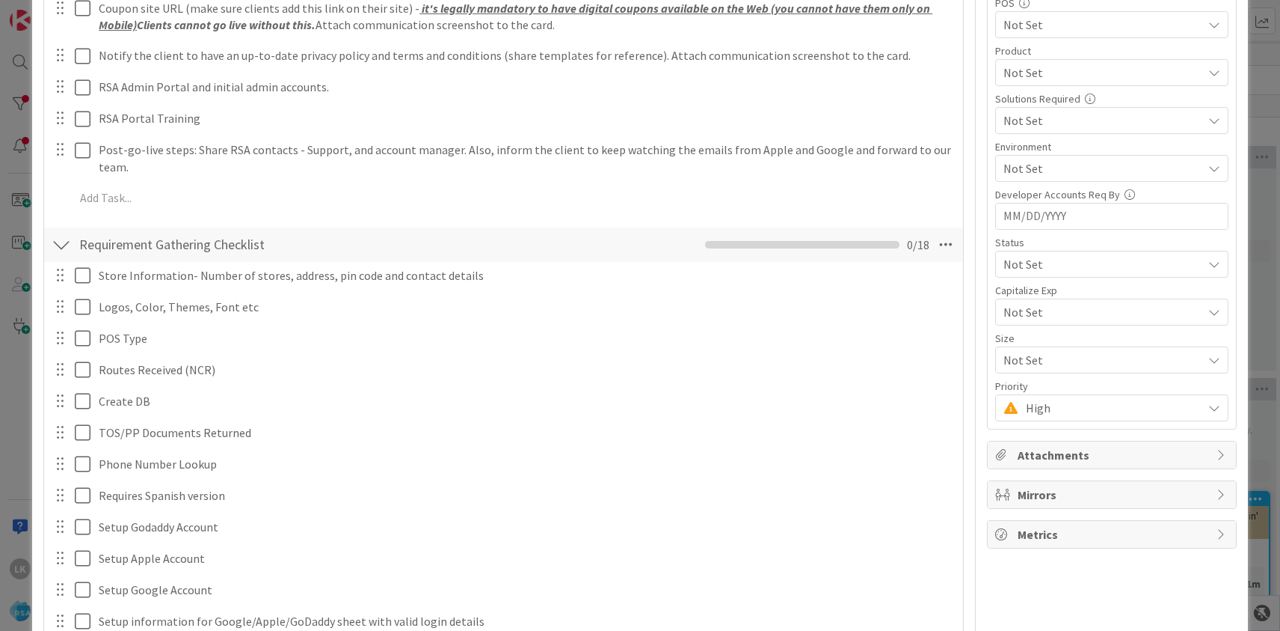
scroll to position [0, 0]
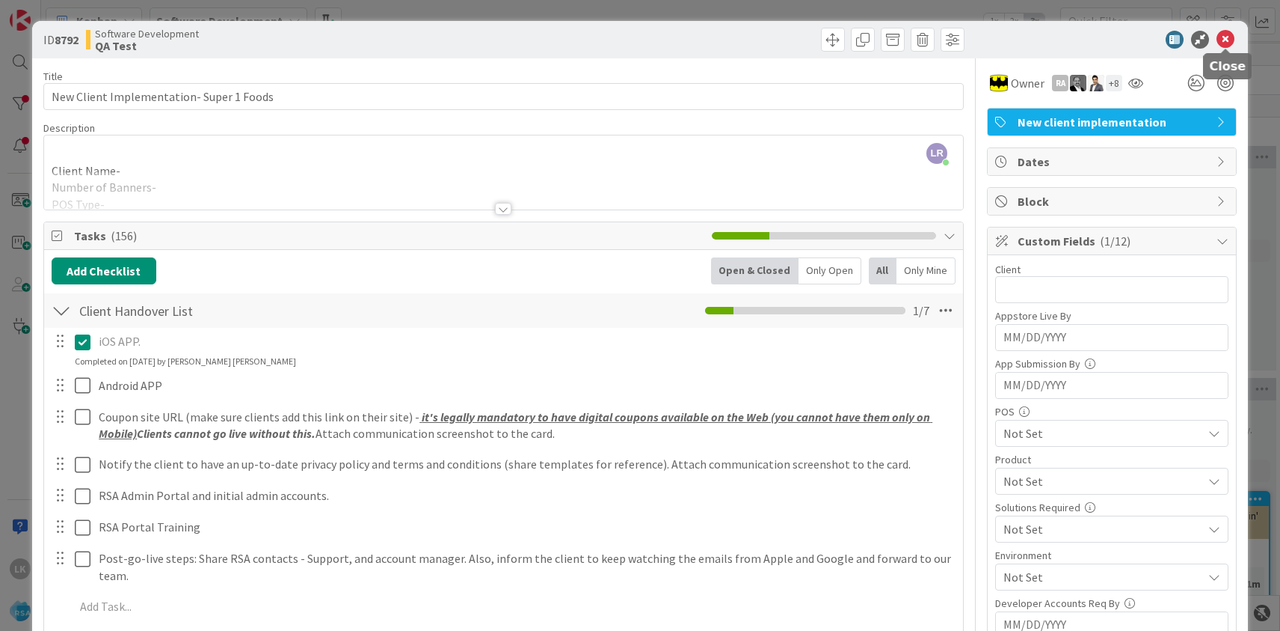
click at [1226, 42] on icon at bounding box center [1226, 40] width 18 height 18
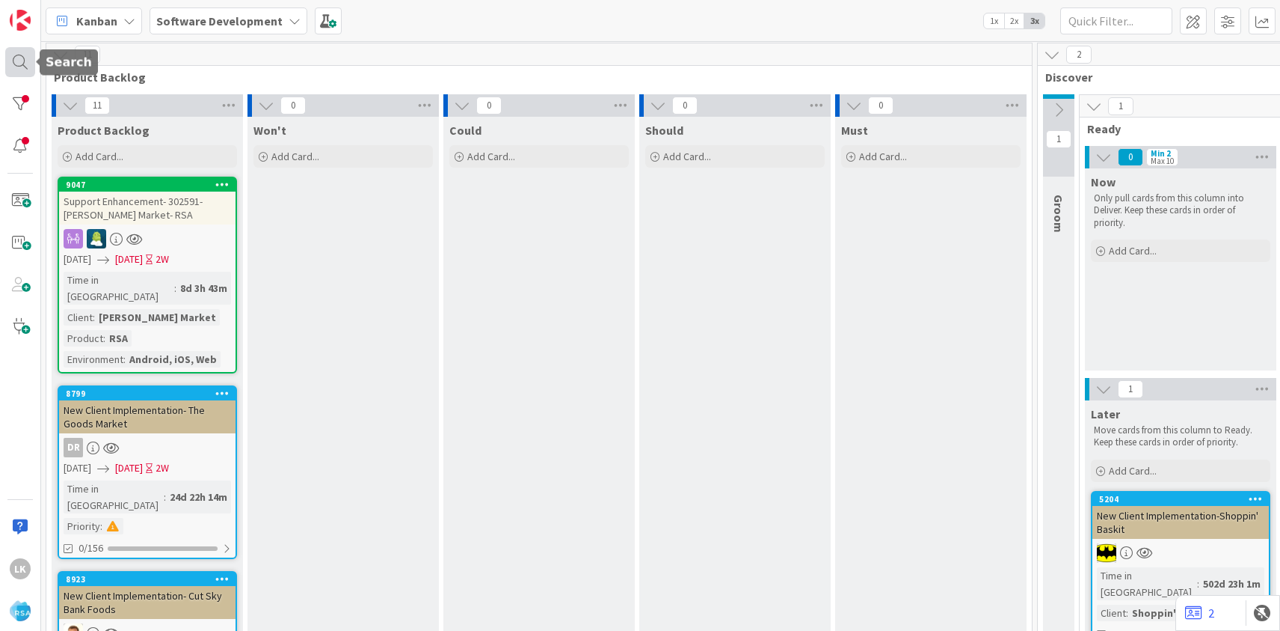
click at [22, 62] on div at bounding box center [20, 62] width 30 height 30
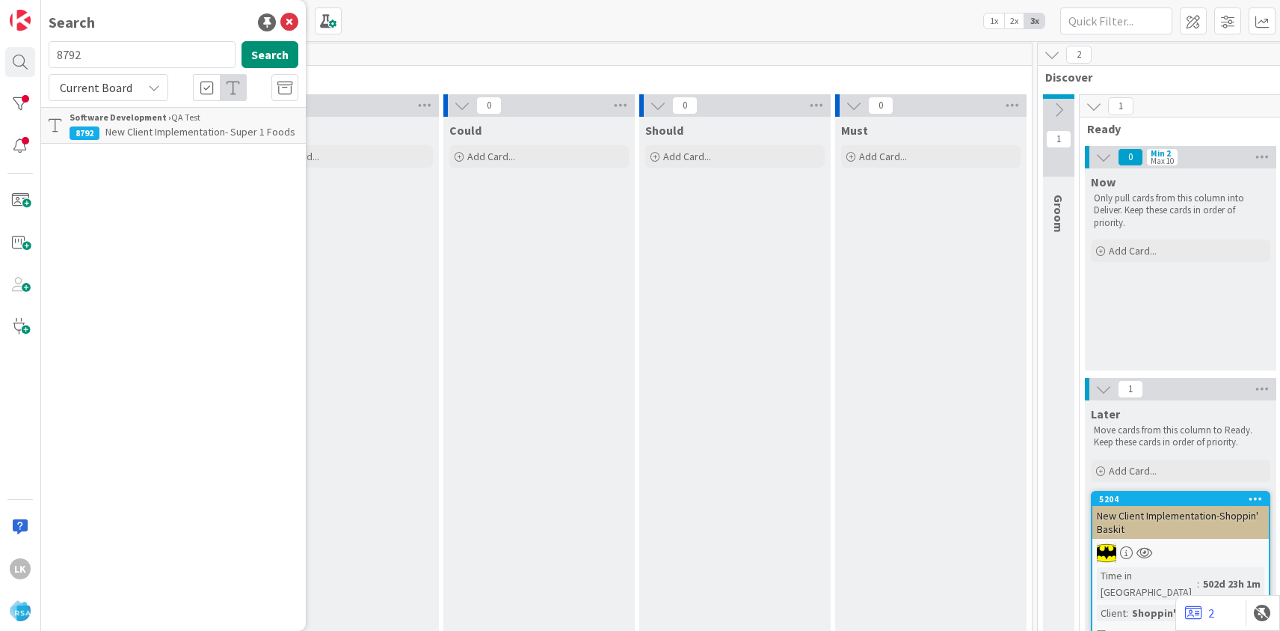
click at [127, 132] on span "New Client Implementation- Super 1 Foods" at bounding box center [200, 131] width 190 height 13
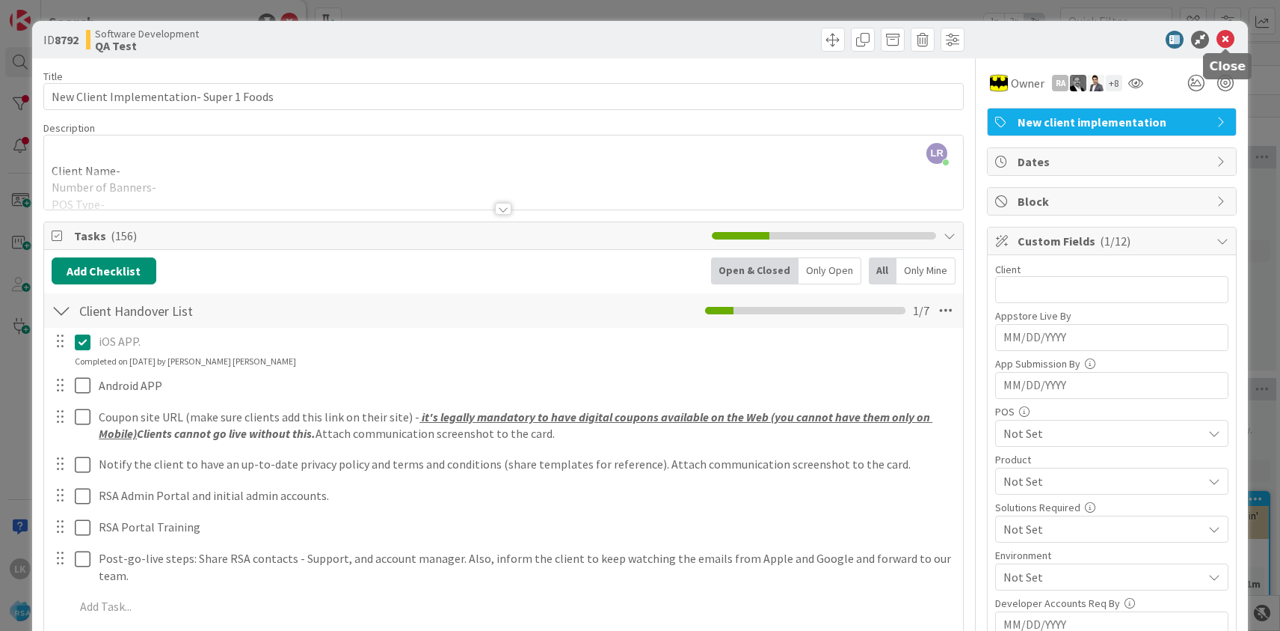
click at [1229, 37] on icon at bounding box center [1226, 40] width 18 height 18
